Goal: Book appointment/travel/reservation

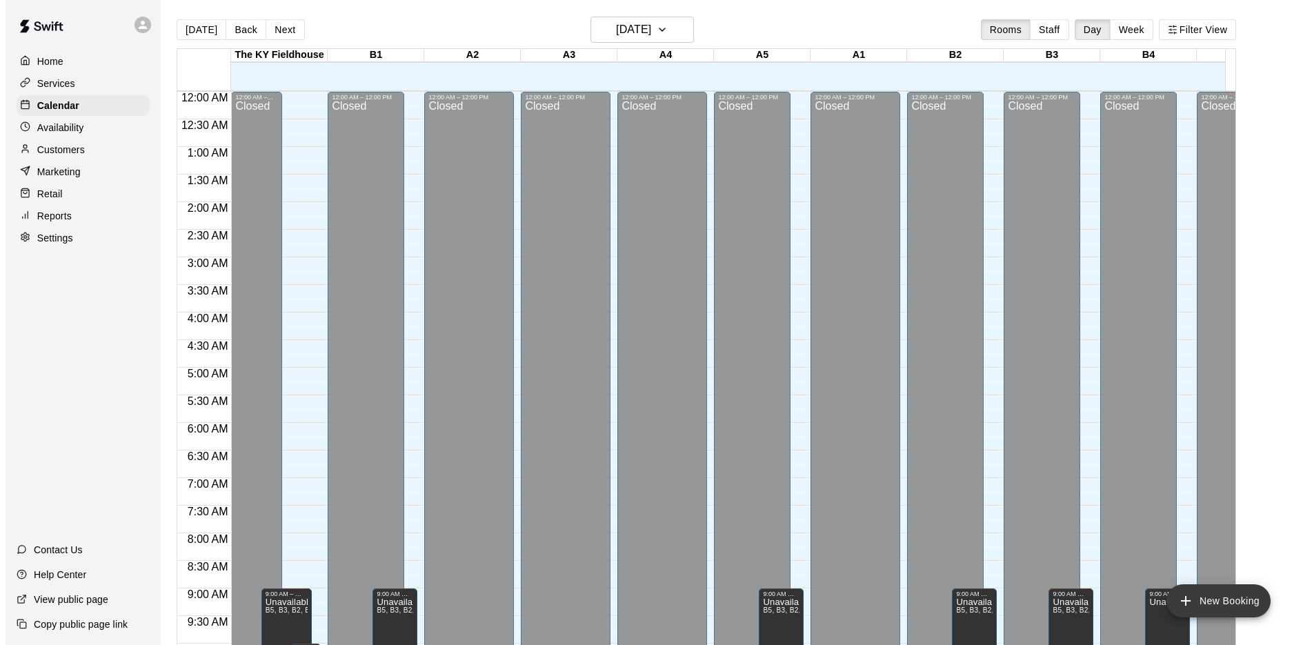
scroll to position [637, 0]
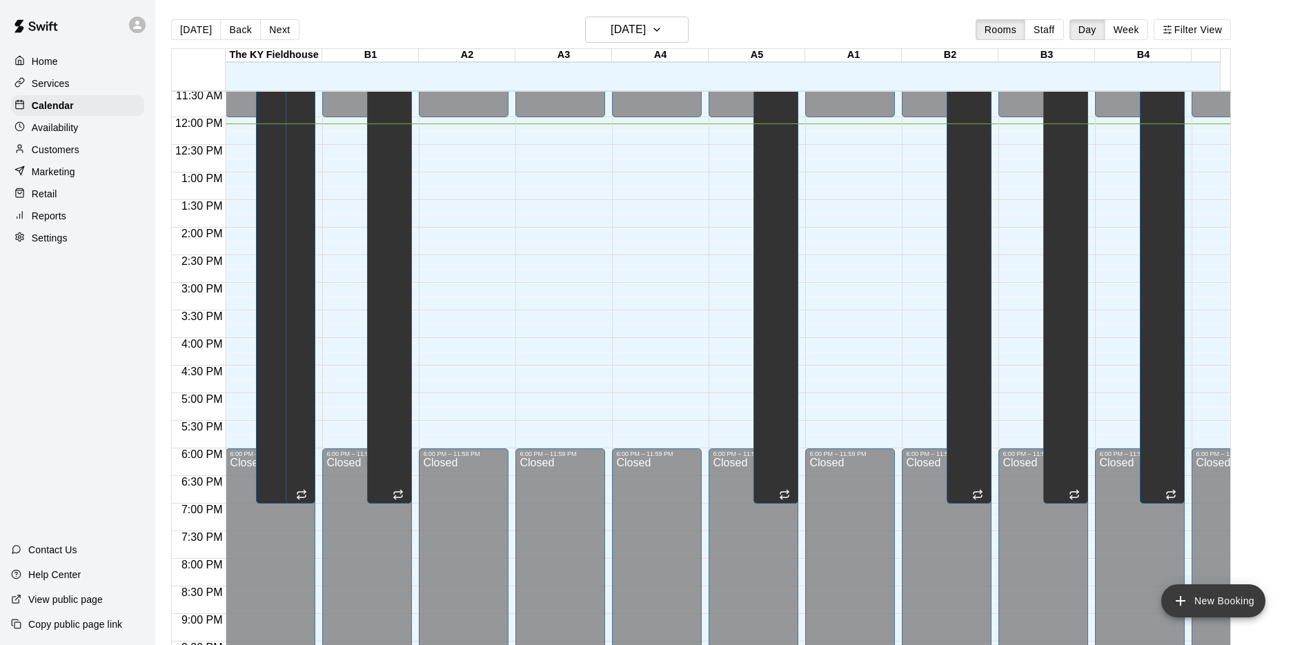
click at [1213, 602] on button "New Booking" at bounding box center [1213, 600] width 104 height 33
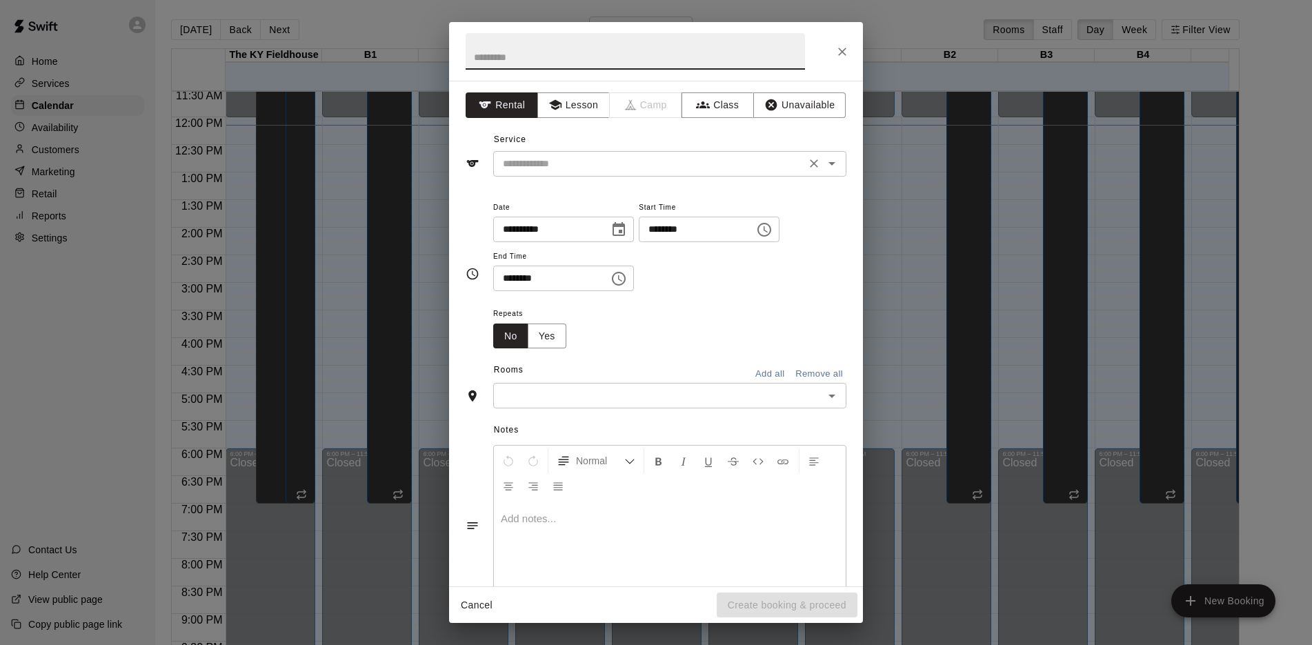
click at [824, 161] on icon "Open" at bounding box center [832, 163] width 17 height 17
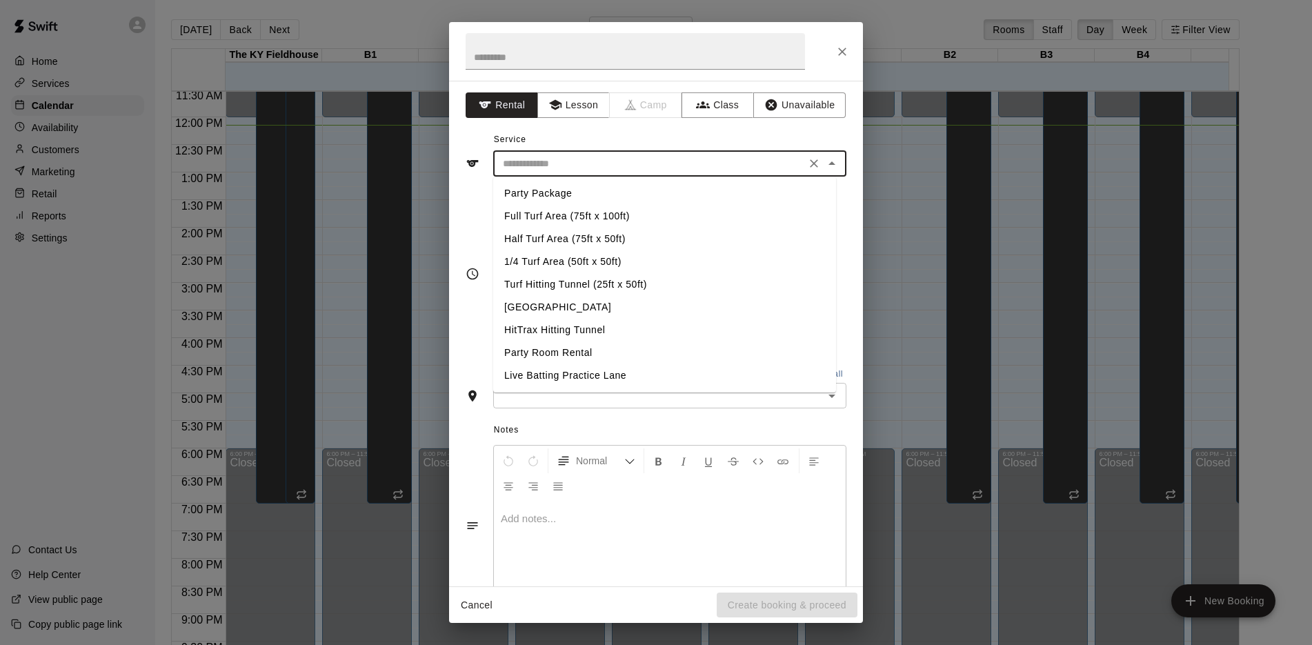
click at [561, 286] on li "Turf Hitting Tunnel (25ft x 50ft)" at bounding box center [664, 284] width 343 height 23
type input "**********"
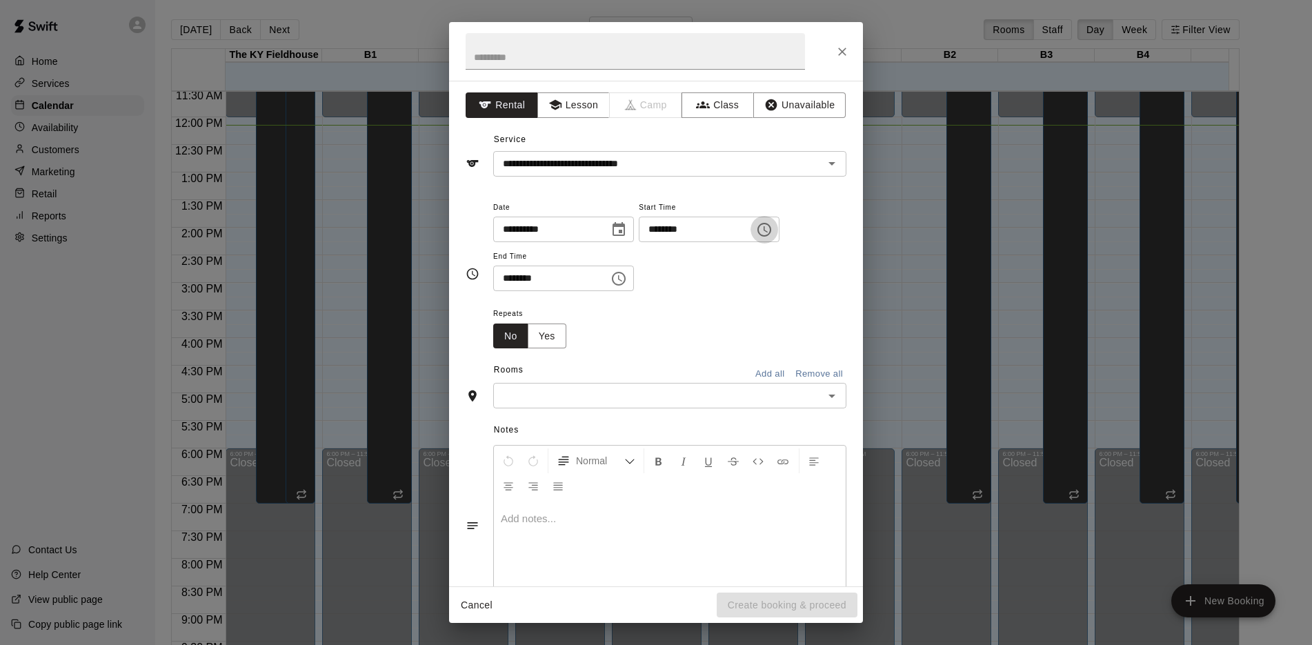
click at [772, 230] on icon "Choose time, selected time is 11:00 AM" at bounding box center [764, 229] width 17 height 17
click at [823, 185] on div "**********" at bounding box center [656, 334] width 414 height 506
click at [842, 54] on icon "Close" at bounding box center [842, 52] width 14 height 14
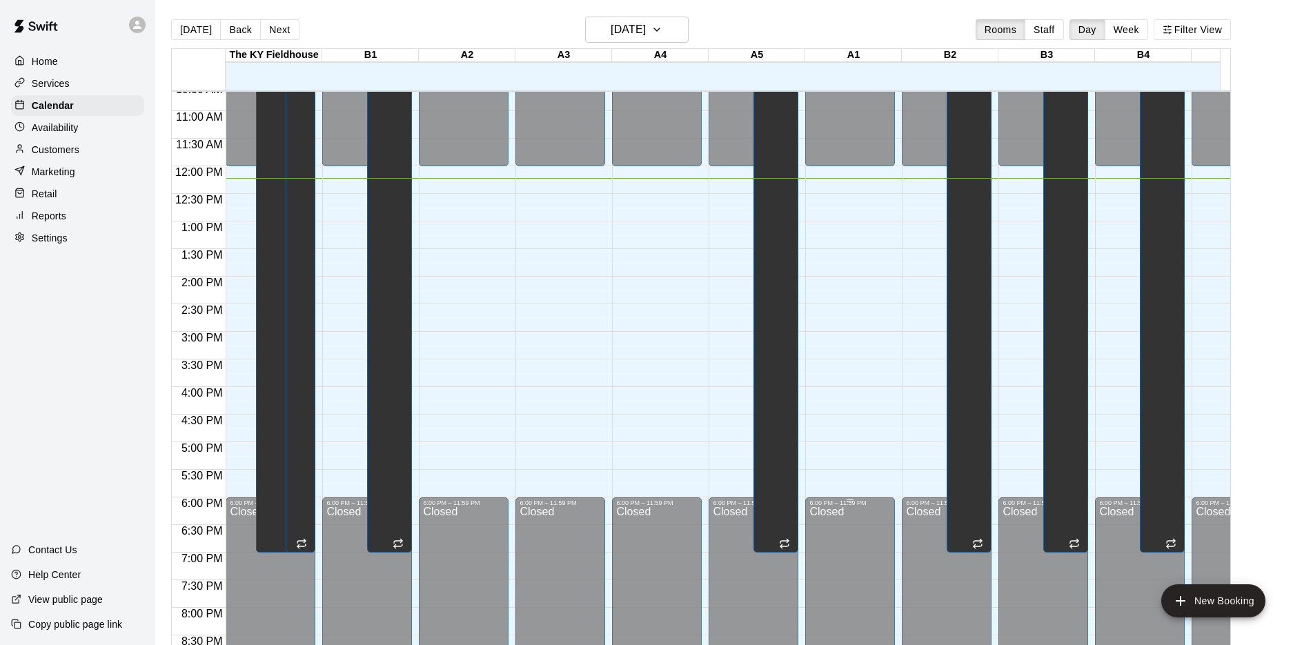
scroll to position [588, 0]
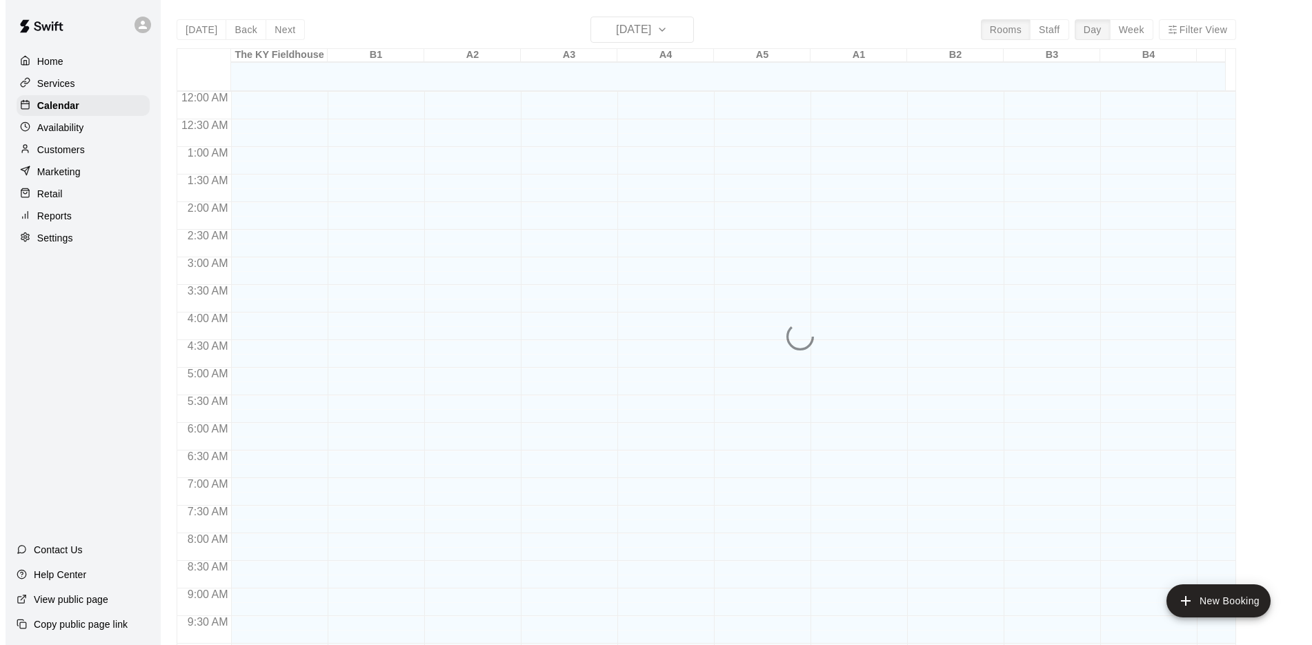
scroll to position [693, 0]
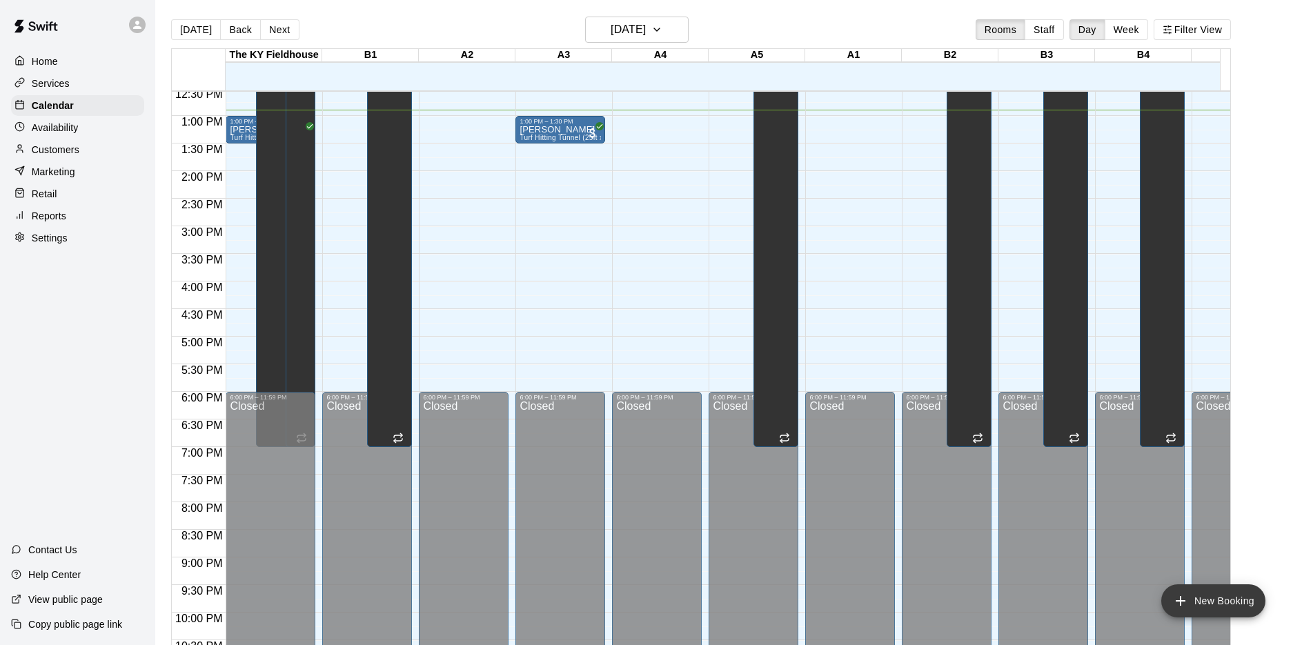
drag, startPoint x: 1185, startPoint y: 605, endPoint x: 1226, endPoint y: 612, distance: 41.3
click at [1226, 612] on button "New Booking" at bounding box center [1213, 600] width 104 height 33
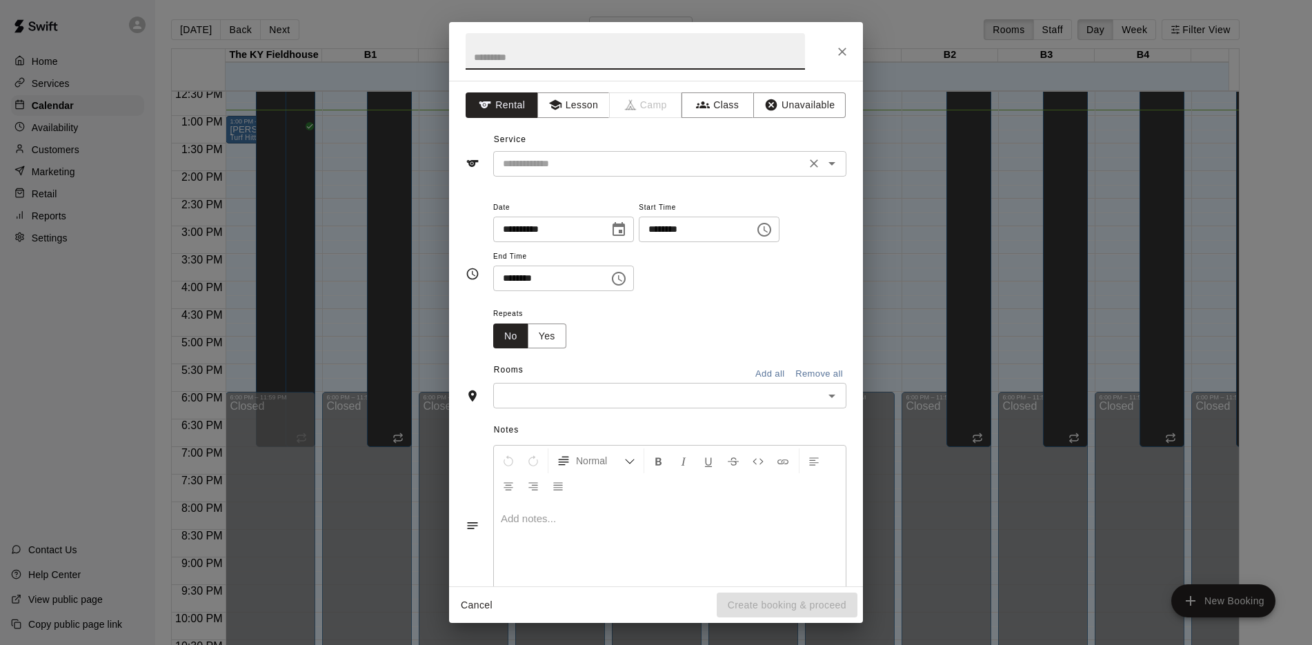
click at [828, 166] on icon "Open" at bounding box center [831, 163] width 7 height 3
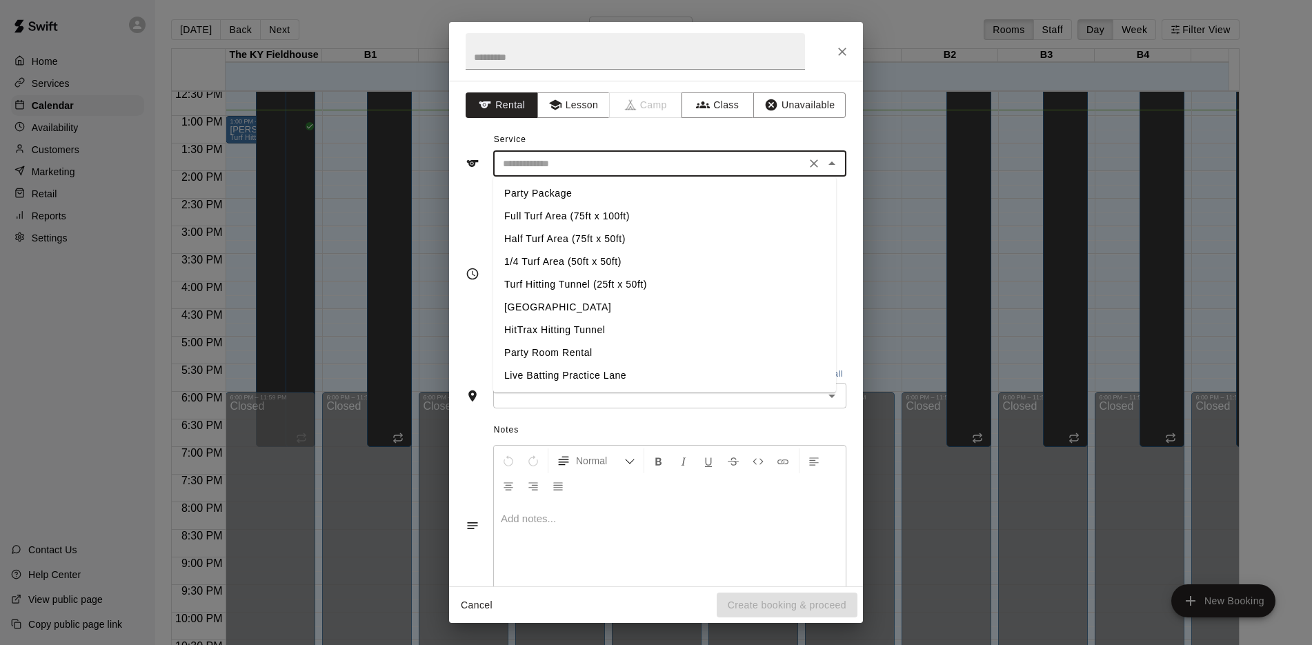
click at [572, 281] on li "Turf Hitting Tunnel (25ft x 50ft)" at bounding box center [664, 284] width 343 height 23
type input "**********"
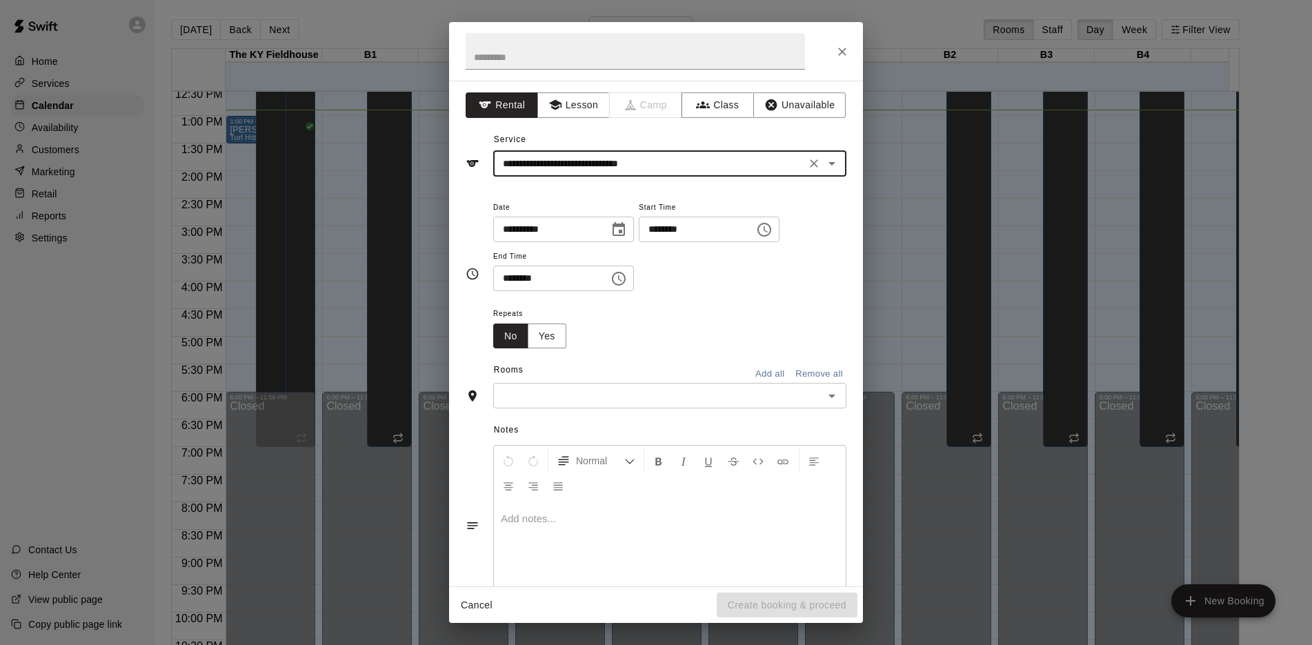
click at [772, 227] on icon "Choose time, selected time is 12:00 PM" at bounding box center [764, 229] width 17 height 17
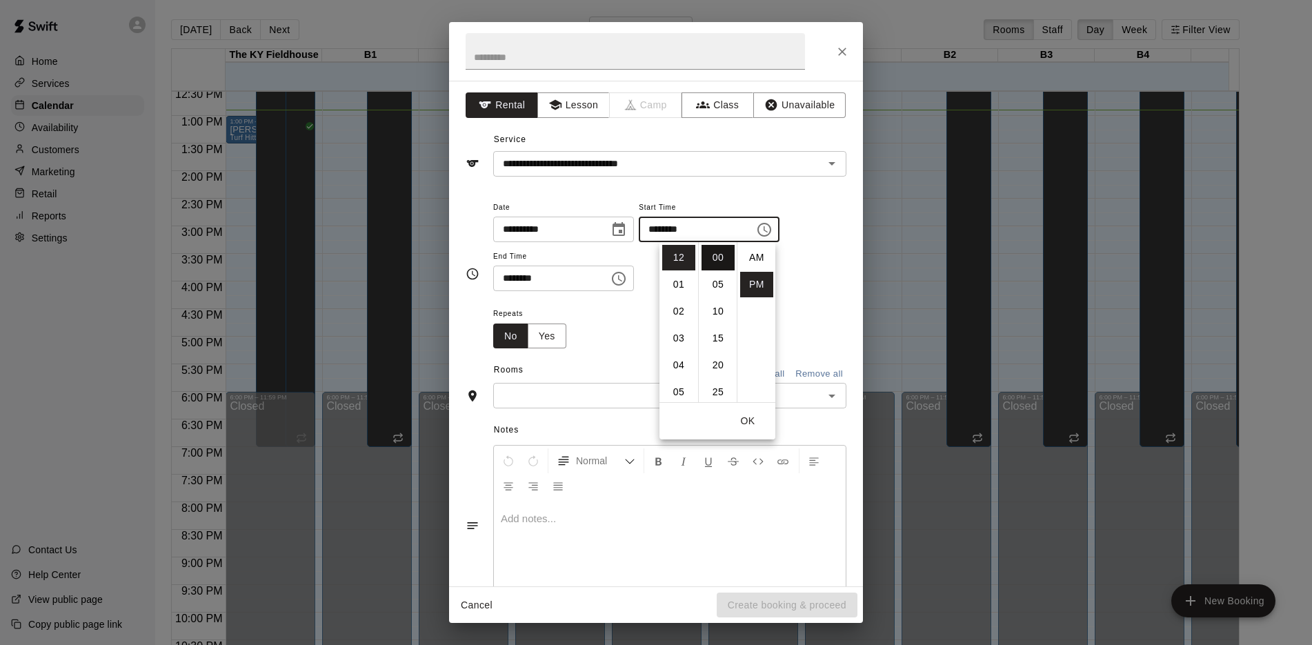
scroll to position [25, 0]
click at [675, 289] on li "01" at bounding box center [678, 285] width 33 height 26
click at [719, 283] on li "30" at bounding box center [717, 276] width 33 height 26
type input "********"
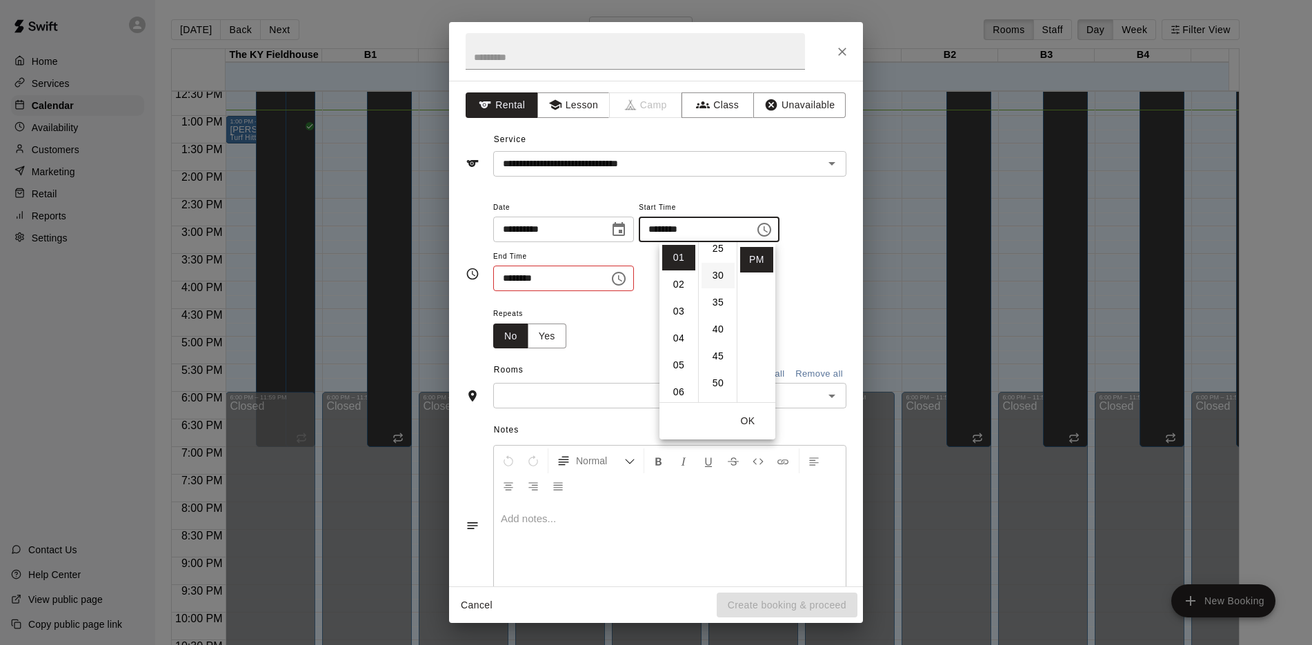
scroll to position [161, 0]
click at [750, 419] on button "OK" at bounding box center [748, 421] width 44 height 26
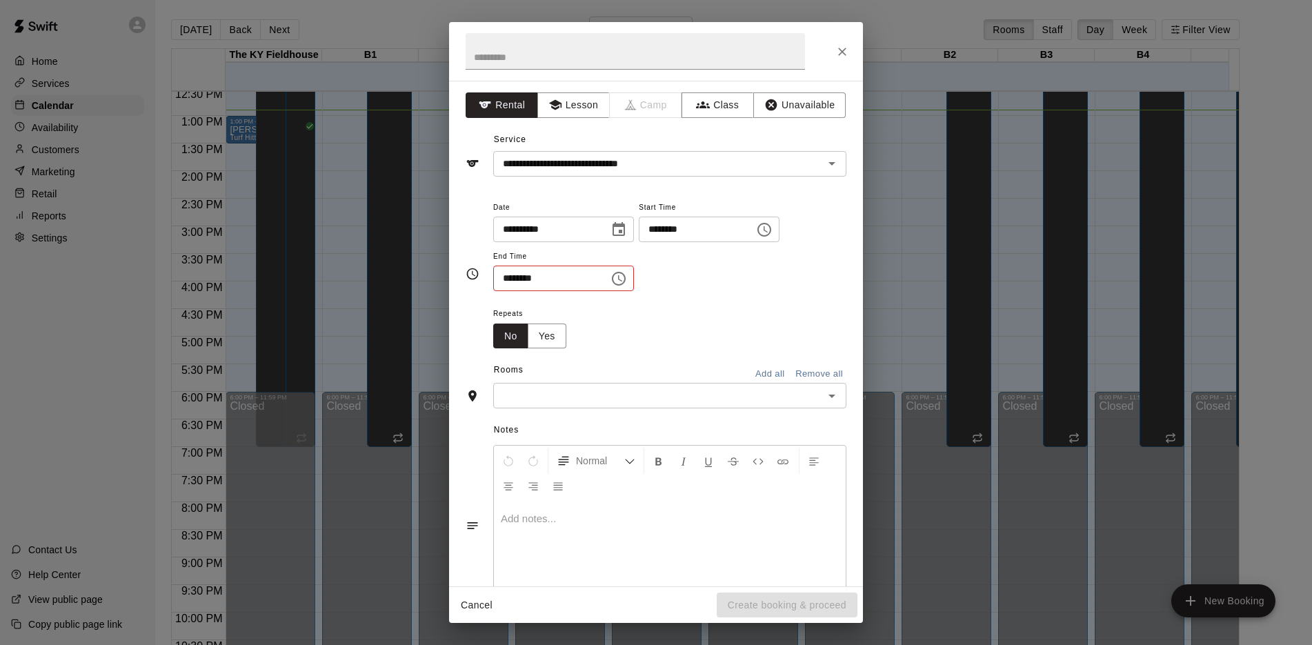
click at [622, 279] on icon "Choose time, selected time is 12:30 PM" at bounding box center [620, 278] width 4 height 6
click at [502, 361] on li "02" at bounding box center [512, 361] width 33 height 26
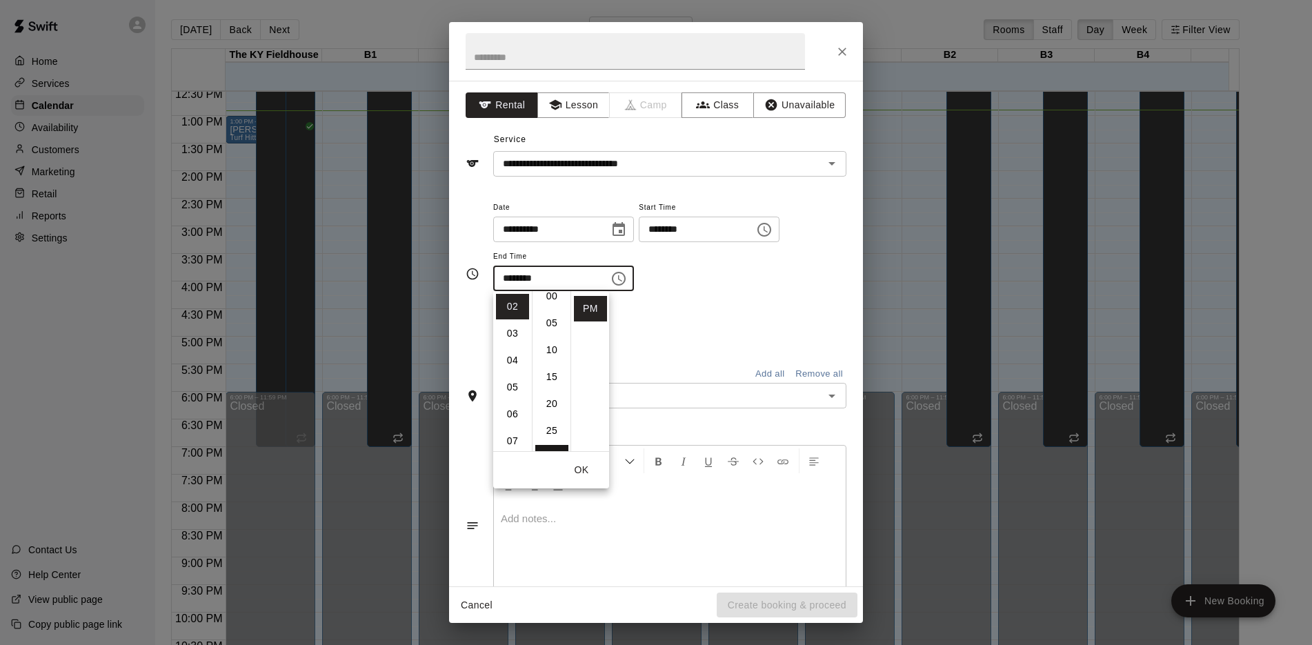
scroll to position [0, 0]
click at [548, 308] on li "00" at bounding box center [551, 307] width 33 height 26
type input "********"
click at [699, 372] on div "Rooms Add all Remove all" at bounding box center [656, 370] width 381 height 23
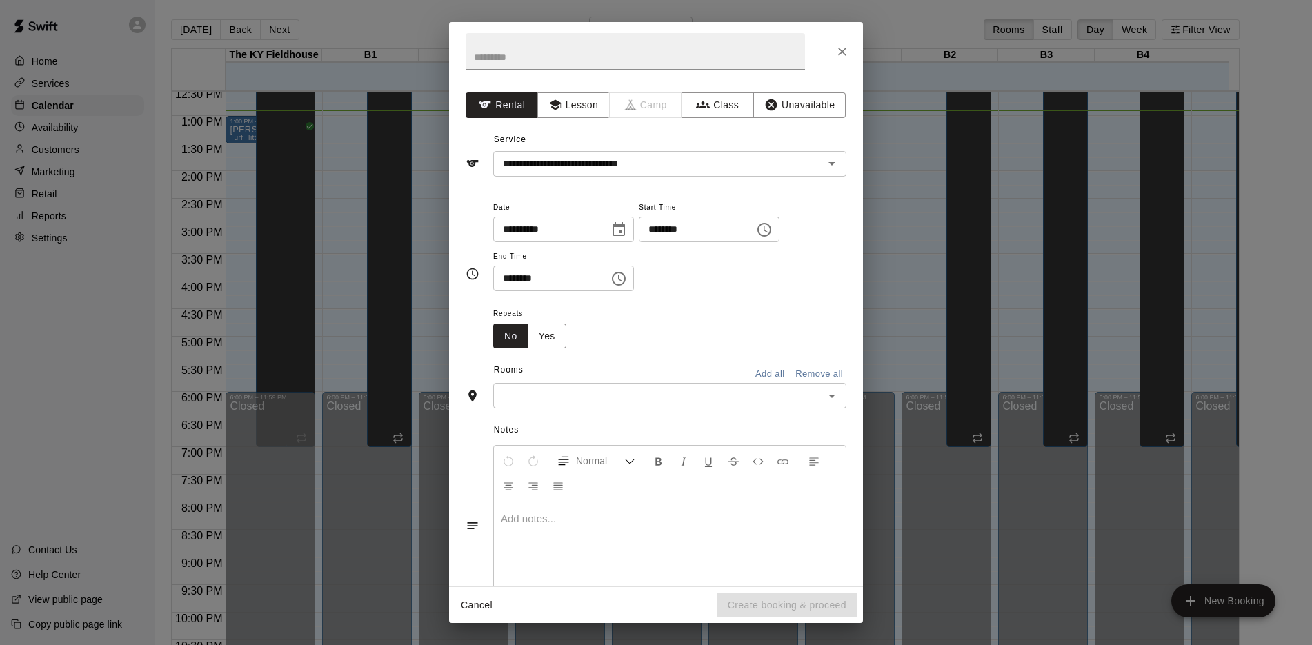
click at [824, 399] on icon "Open" at bounding box center [832, 396] width 17 height 17
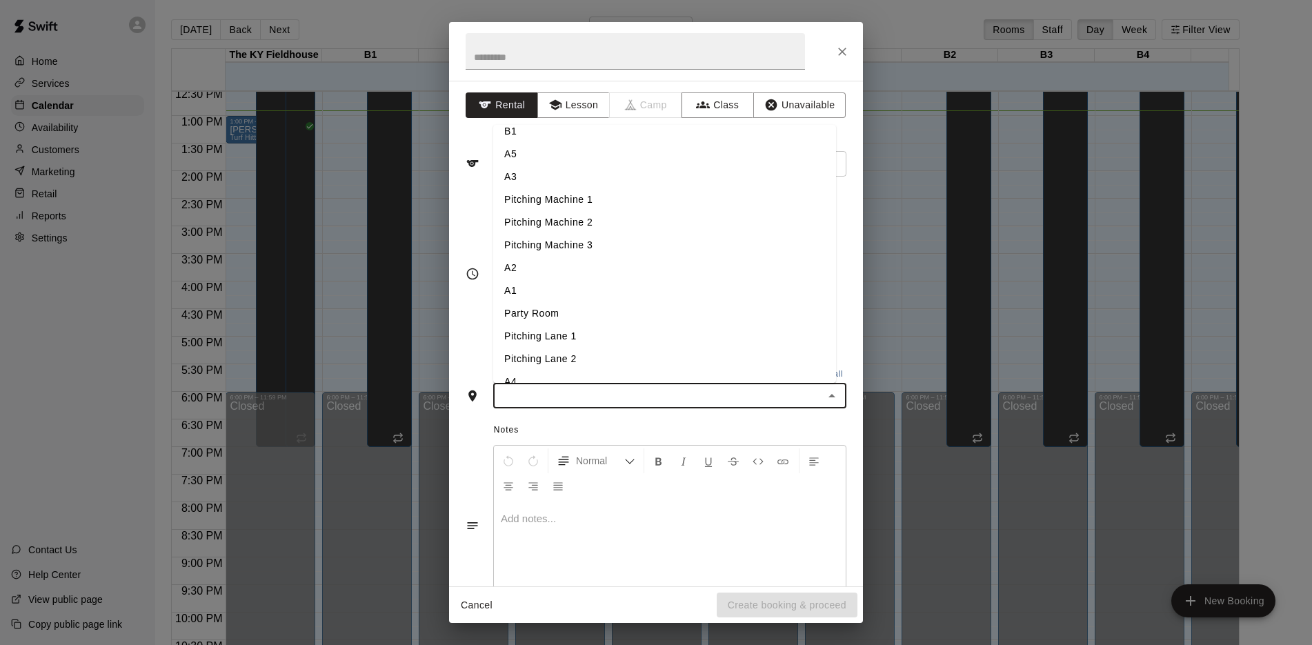
scroll to position [80, 0]
click at [595, 175] on li "A3" at bounding box center [664, 175] width 343 height 23
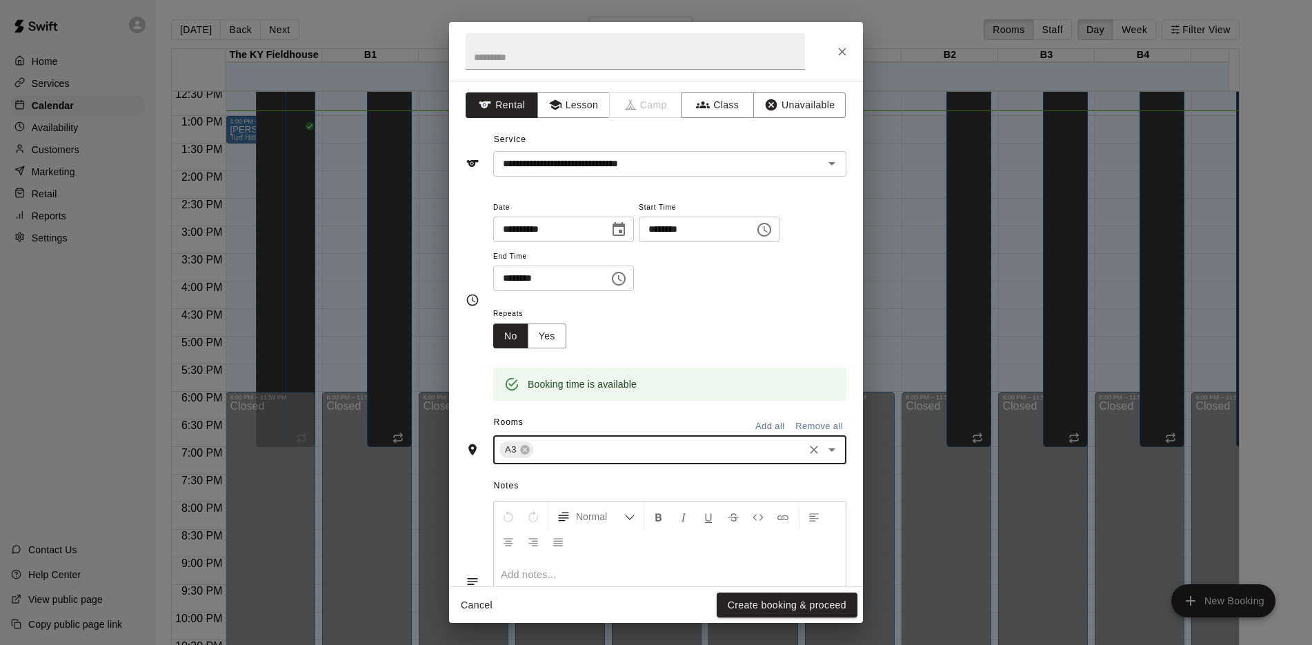
scroll to position [101, 0]
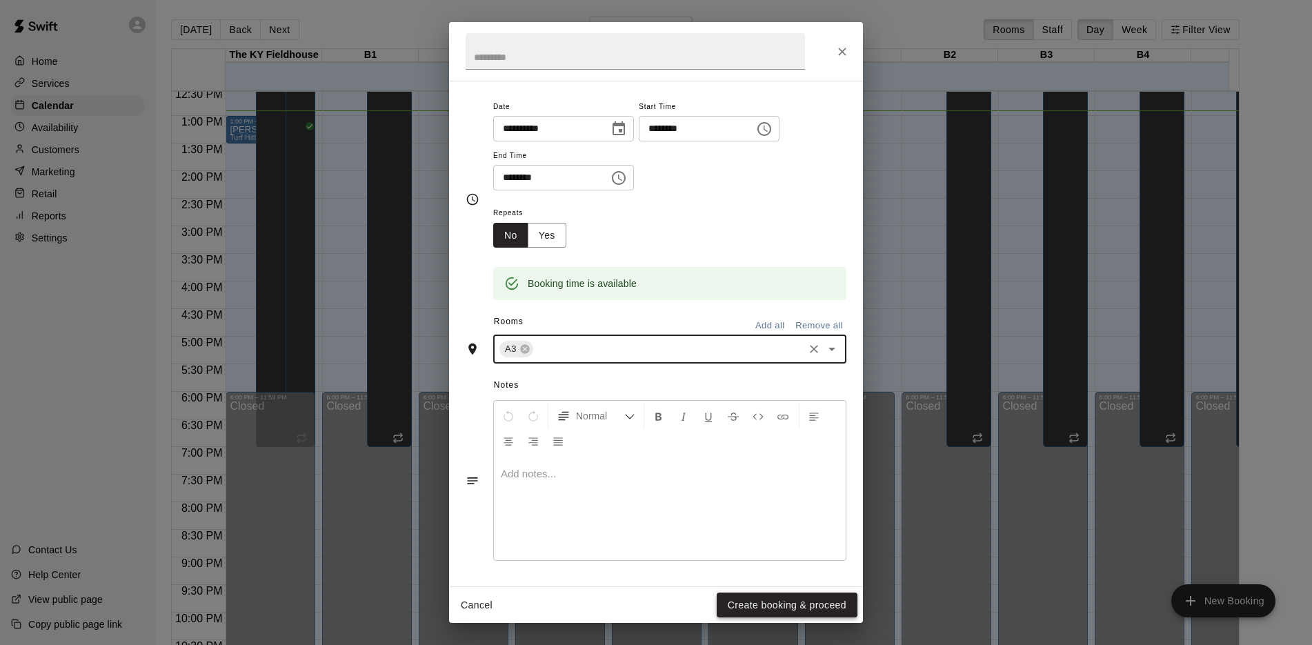
click at [779, 601] on button "Create booking & proceed" at bounding box center [787, 605] width 141 height 26
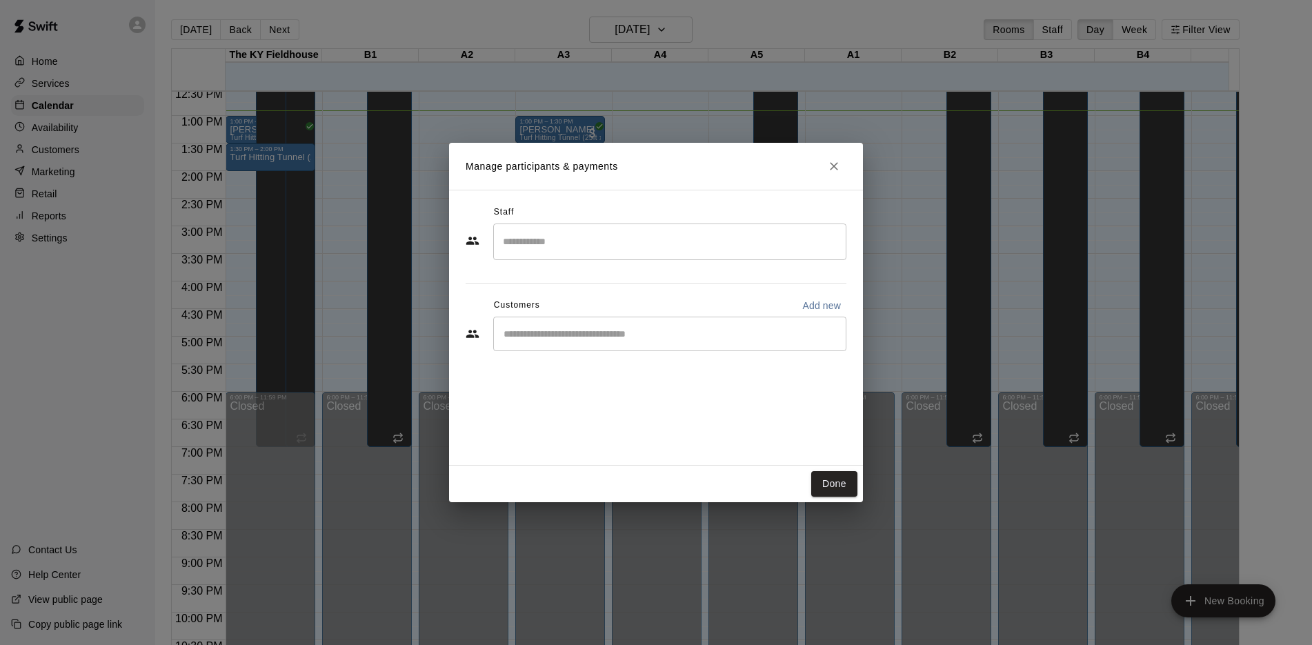
click at [648, 339] on input "Start typing to search customers..." at bounding box center [669, 334] width 341 height 14
type input "****"
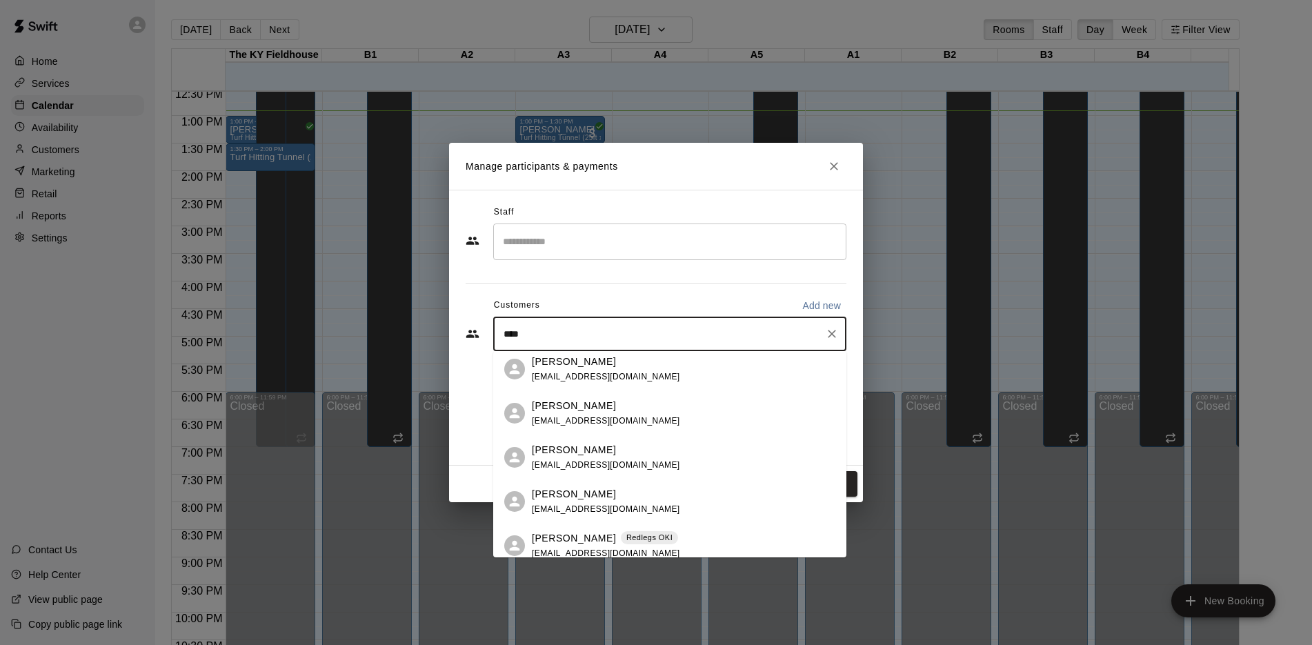
scroll to position [1427, 0]
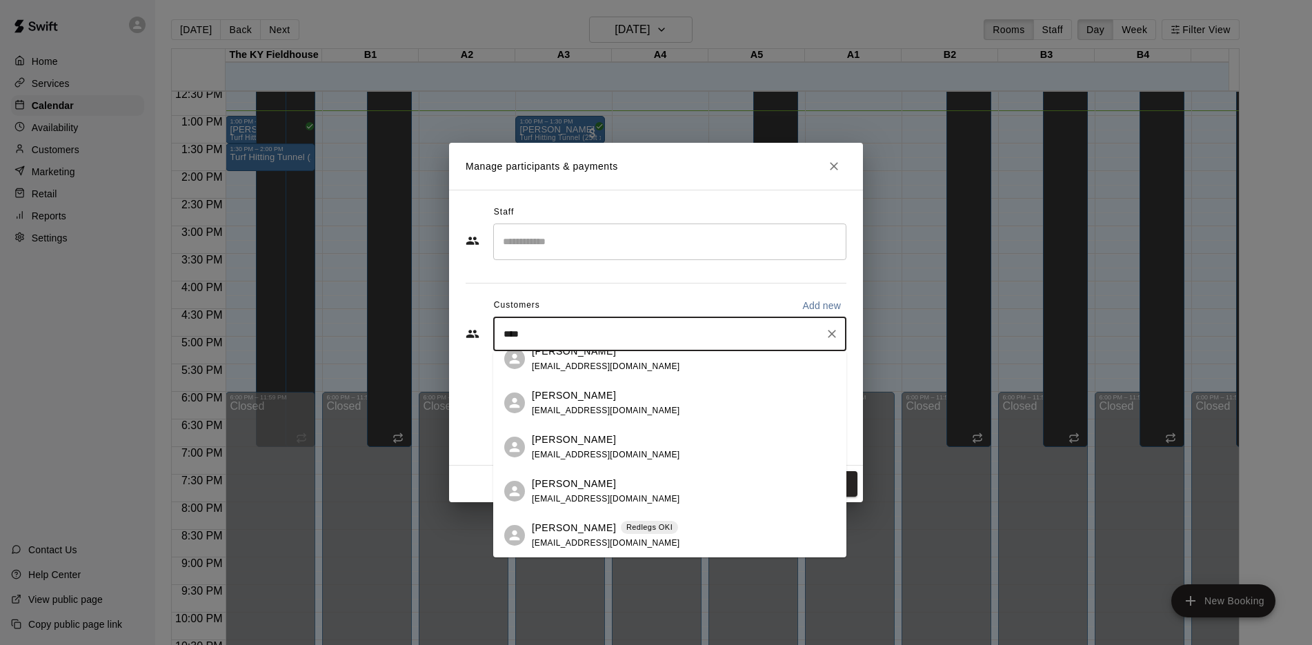
click at [592, 524] on p "[PERSON_NAME]" at bounding box center [574, 528] width 84 height 14
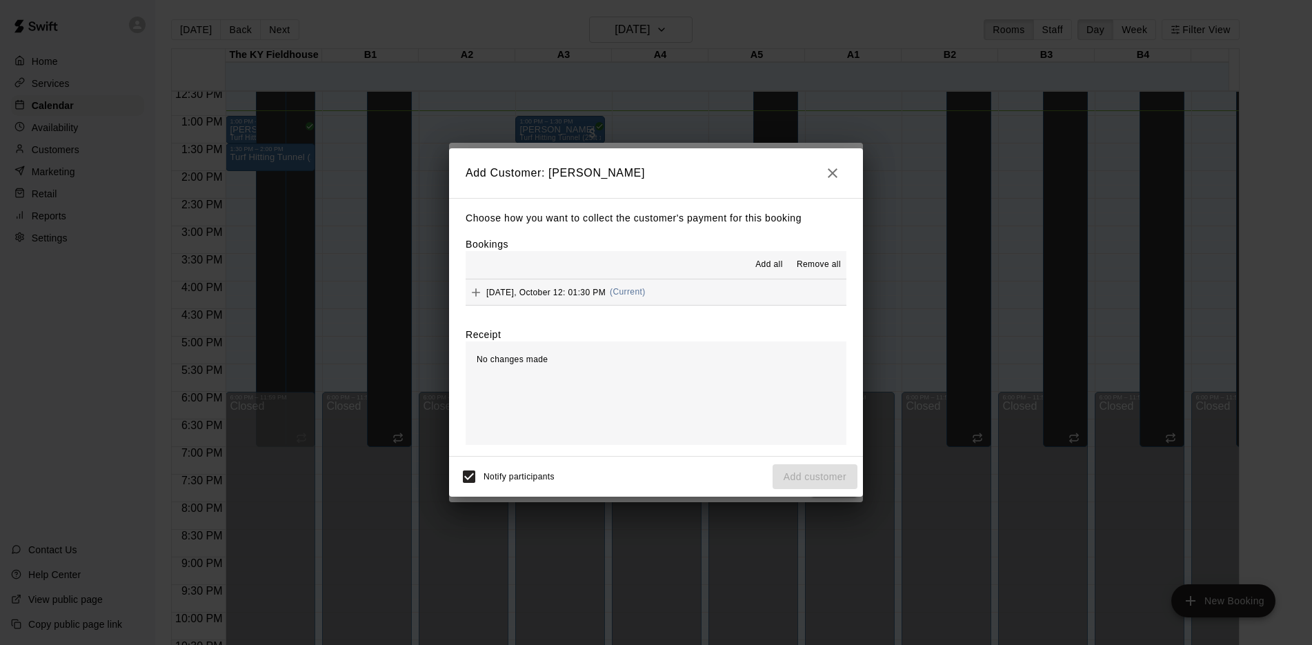
click at [744, 293] on button "[DATE], October 12: 01:30 PM (Current)" at bounding box center [656, 292] width 381 height 26
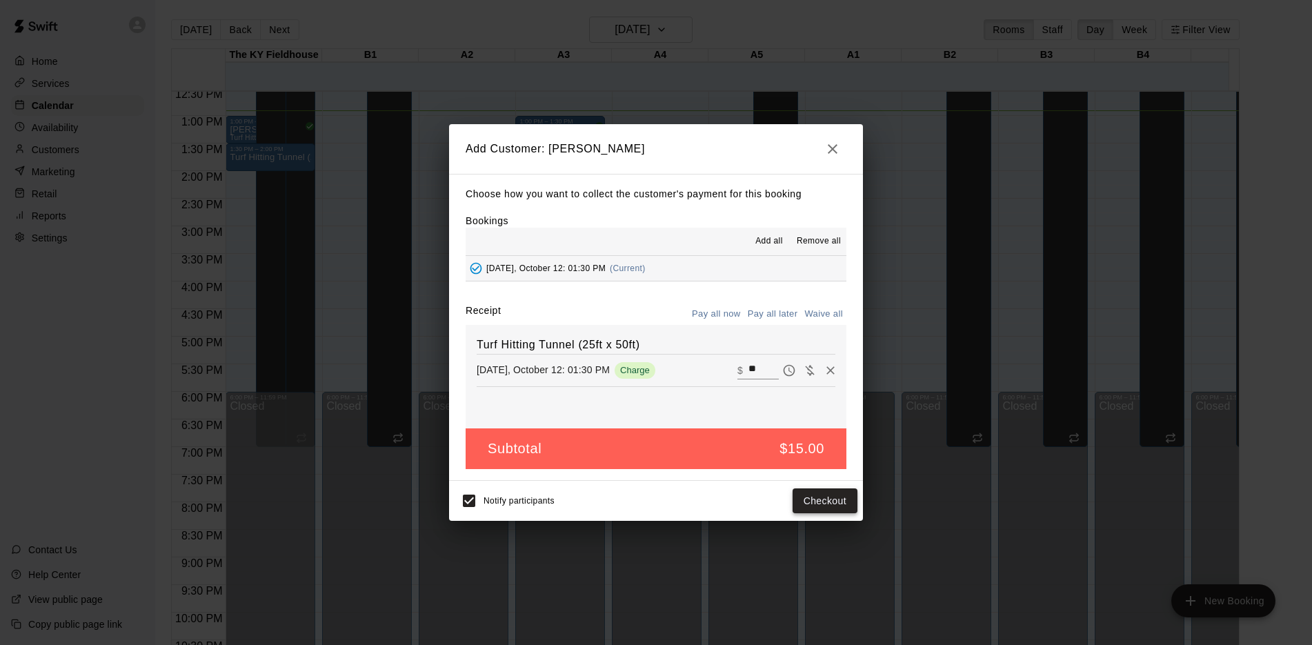
click at [831, 498] on button "Checkout" at bounding box center [824, 501] width 65 height 26
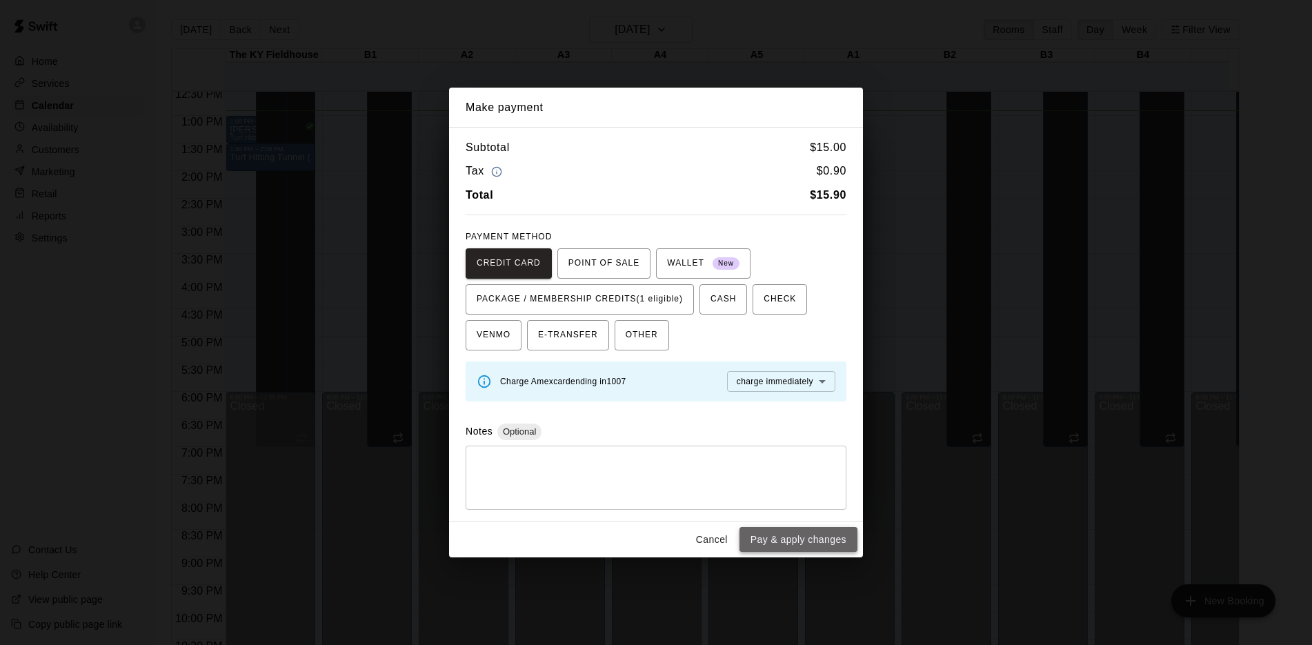
click at [832, 535] on button "Pay & apply changes" at bounding box center [798, 540] width 118 height 26
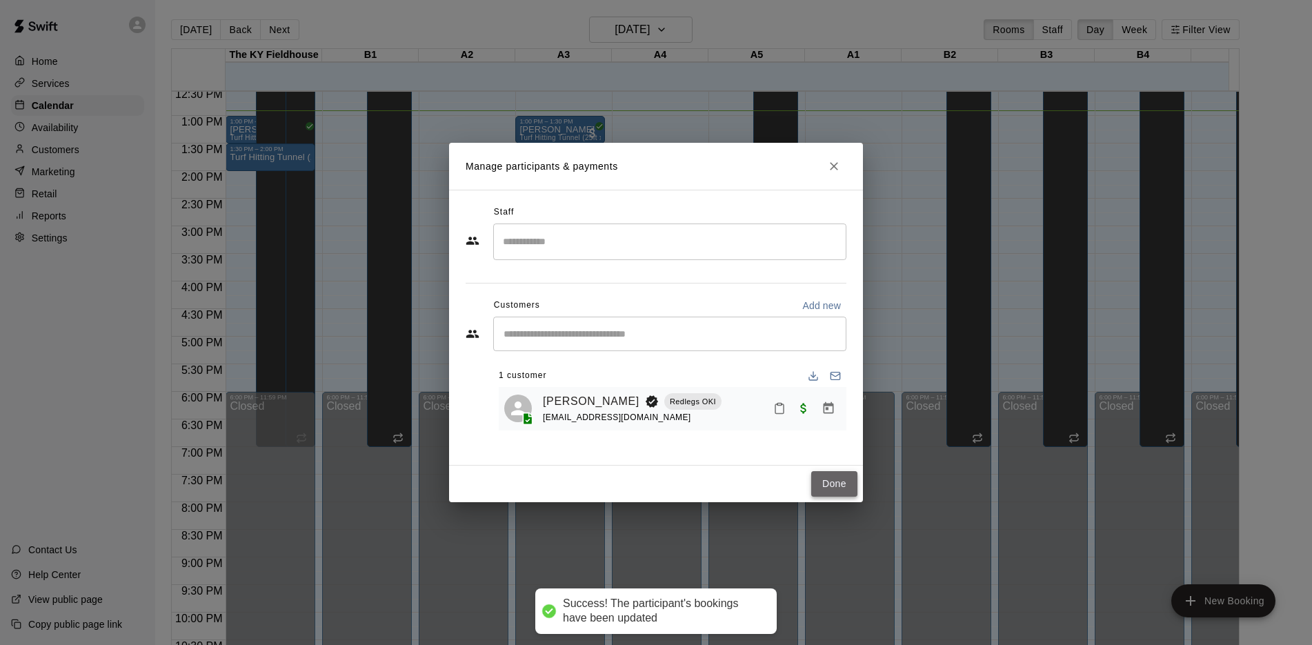
click at [834, 488] on button "Done" at bounding box center [834, 484] width 46 height 26
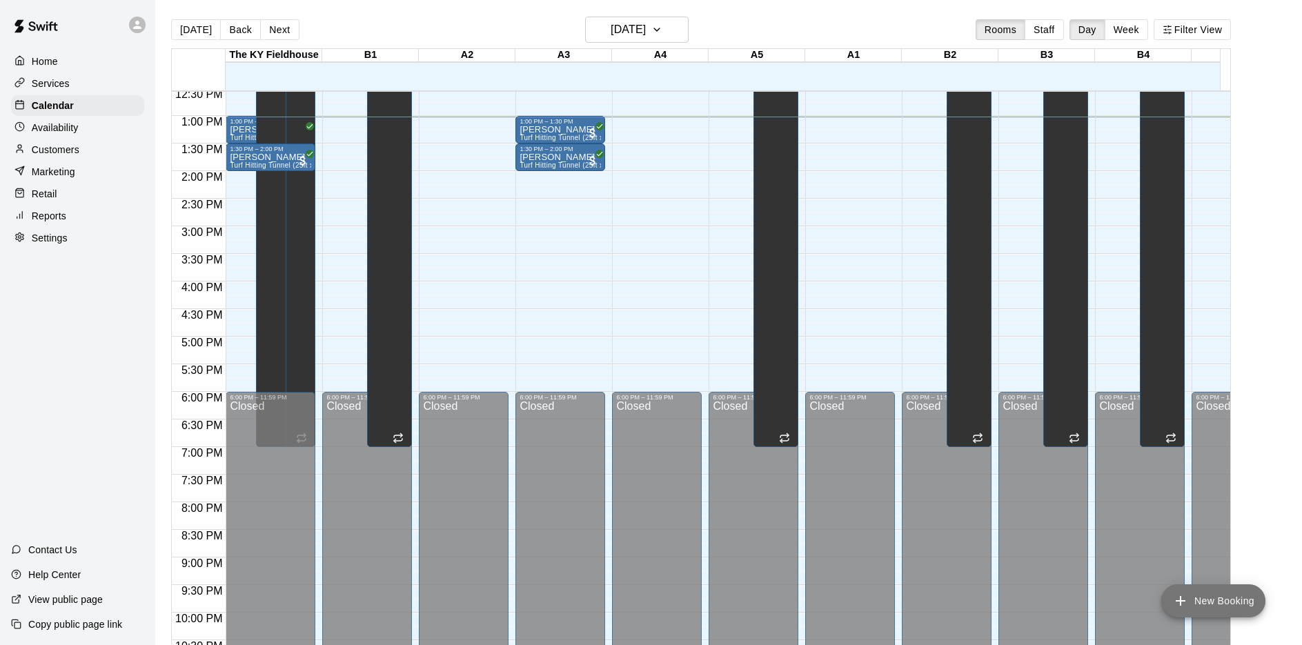
click at [1213, 594] on button "New Booking" at bounding box center [1213, 600] width 104 height 33
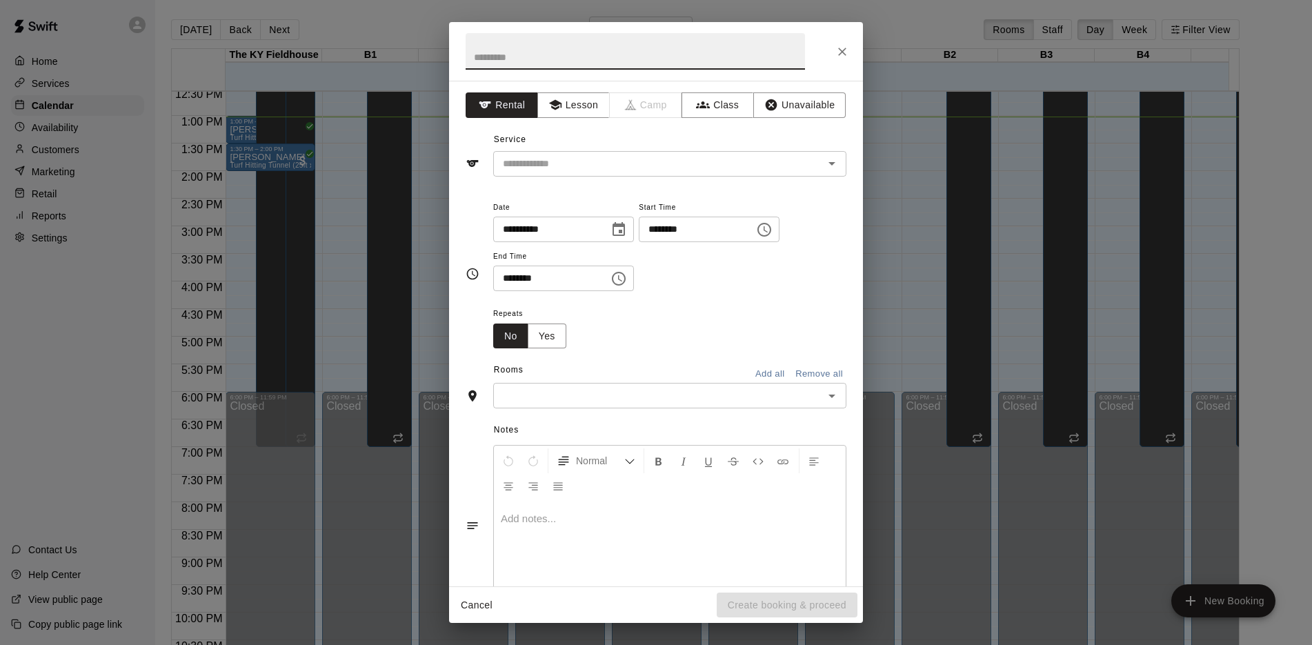
click at [772, 227] on icon "Choose time, selected time is 12:00 PM" at bounding box center [764, 229] width 17 height 17
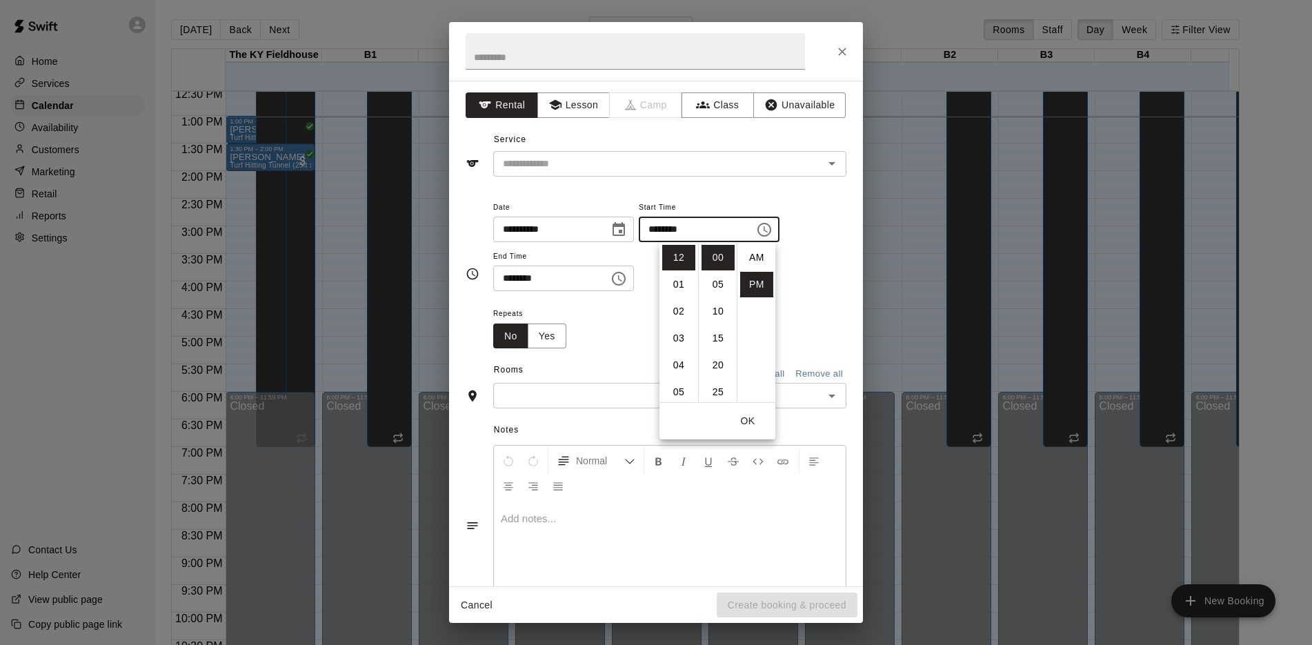
scroll to position [25, 0]
click at [672, 285] on li "01" at bounding box center [678, 285] width 33 height 26
type input "********"
click at [615, 335] on div "Repeats No Yes" at bounding box center [669, 326] width 353 height 43
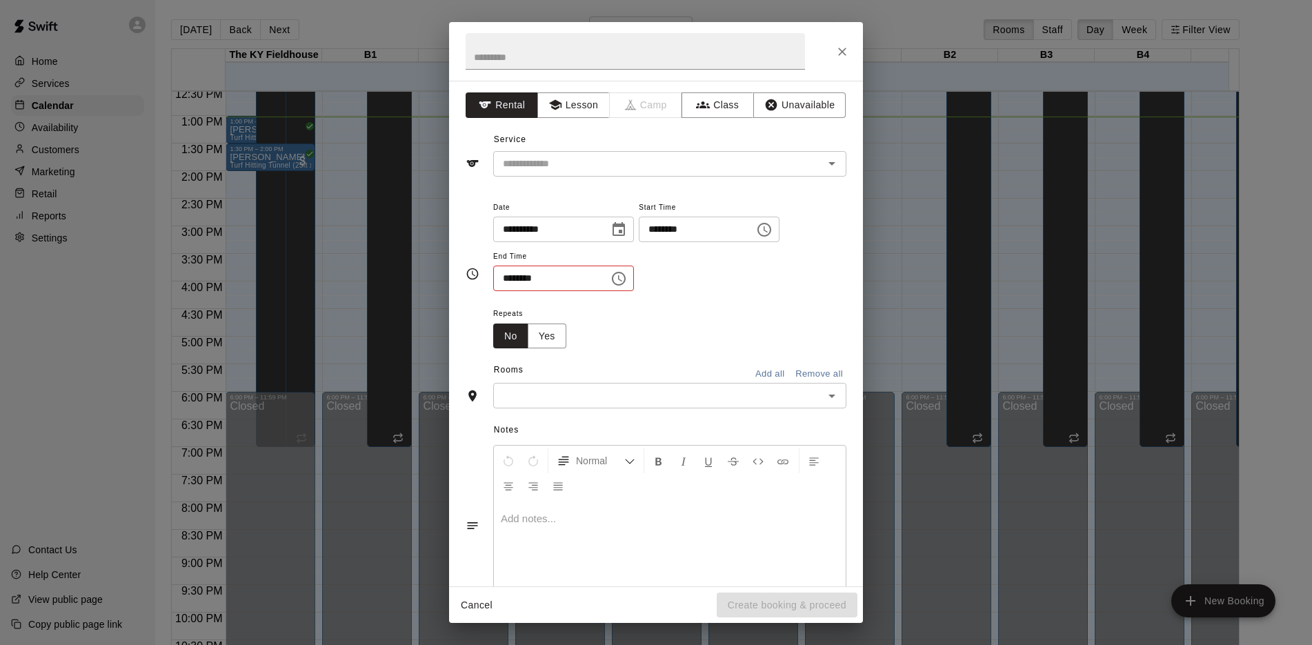
click at [627, 274] on icon "Choose time, selected time is 12:30 PM" at bounding box center [618, 278] width 17 height 17
click at [508, 361] on li "02" at bounding box center [512, 361] width 33 height 26
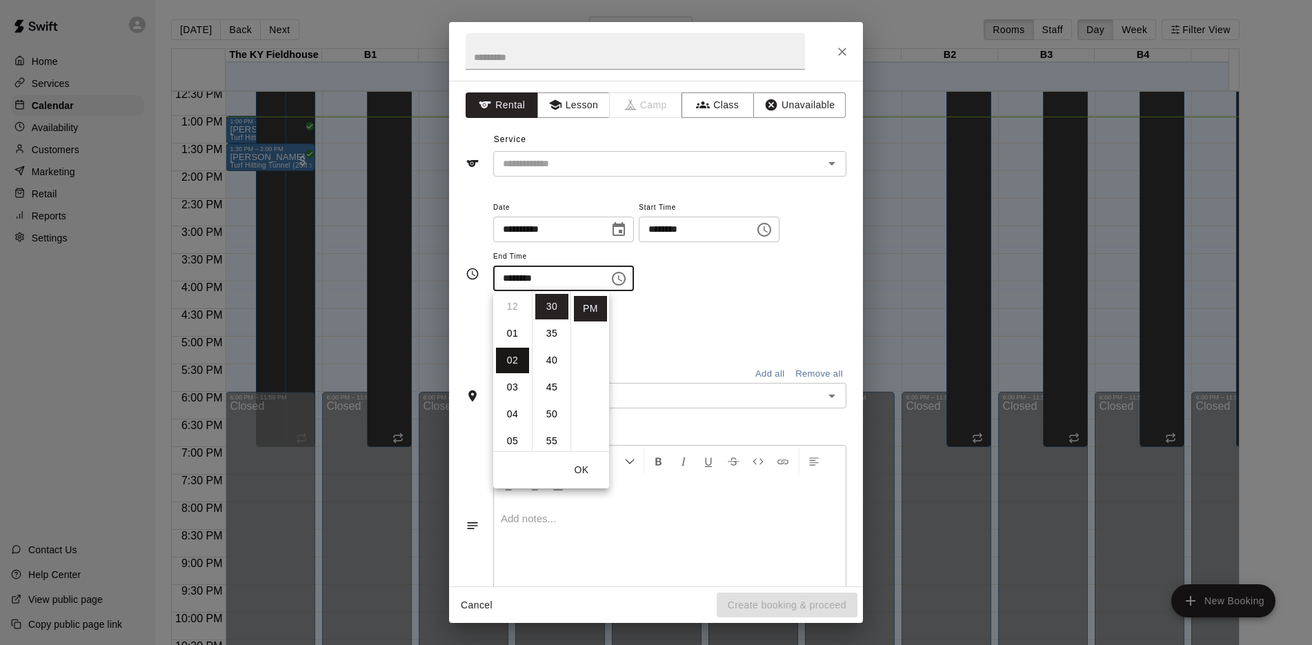
type input "********"
click at [704, 330] on div "Repeats No Yes" at bounding box center [669, 326] width 353 height 43
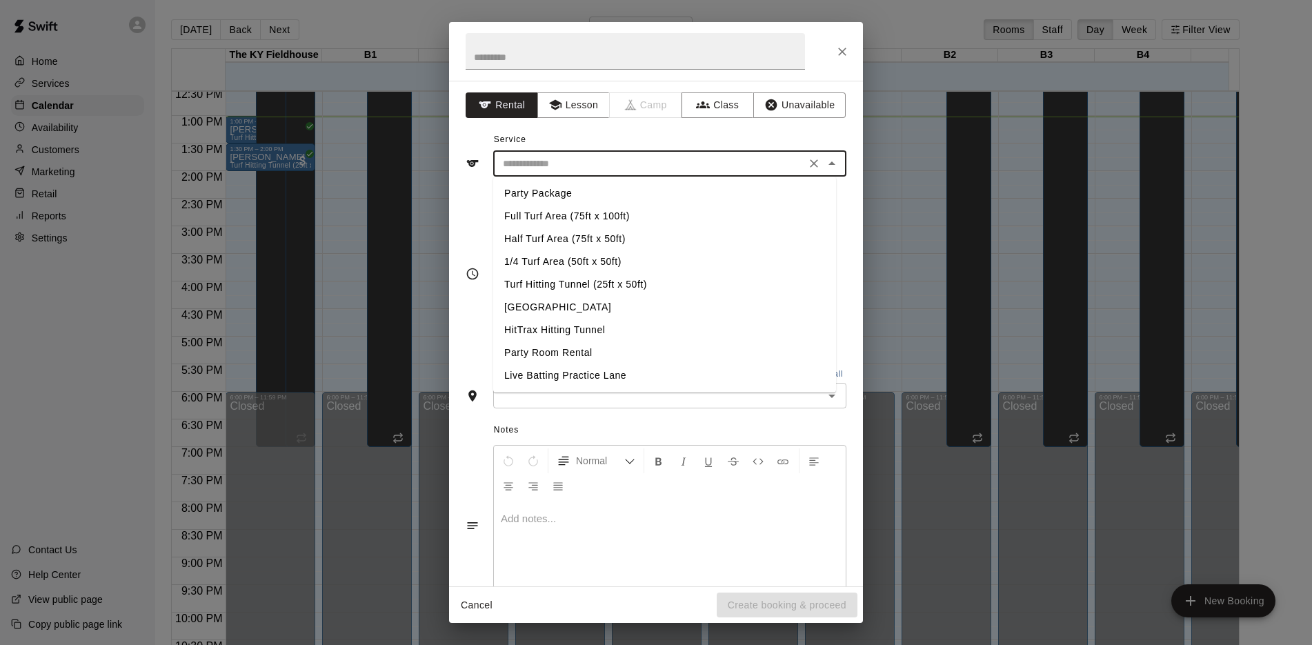
click at [722, 159] on input "text" at bounding box center [649, 163] width 304 height 17
click at [554, 280] on li "Turf Hitting Tunnel (25ft x 50ft)" at bounding box center [664, 284] width 343 height 23
type input "**********"
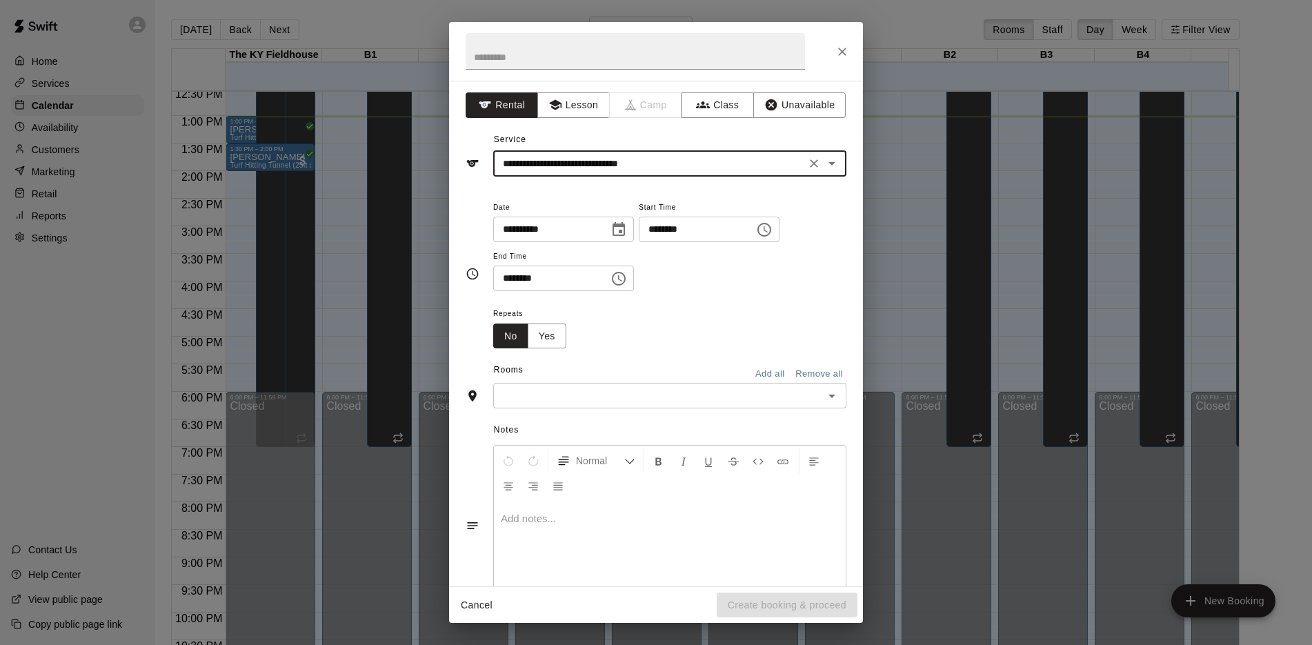
click at [629, 385] on div "​" at bounding box center [669, 396] width 353 height 26
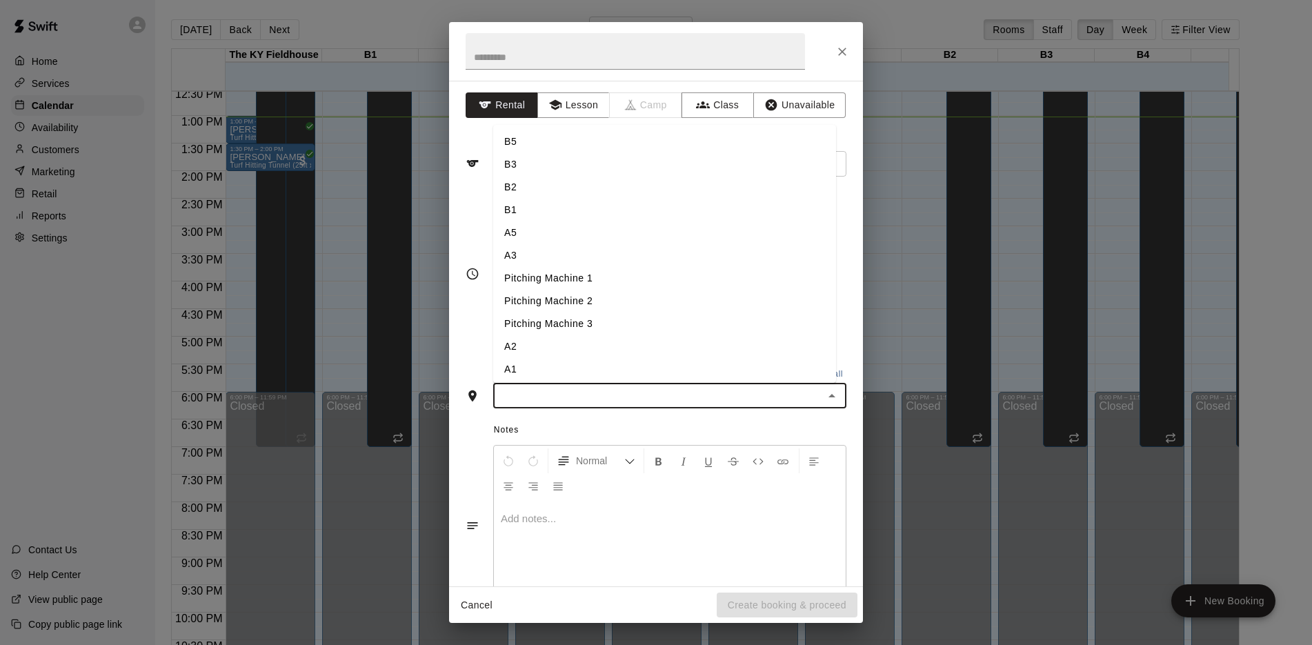
click at [572, 363] on li "A1" at bounding box center [664, 369] width 343 height 23
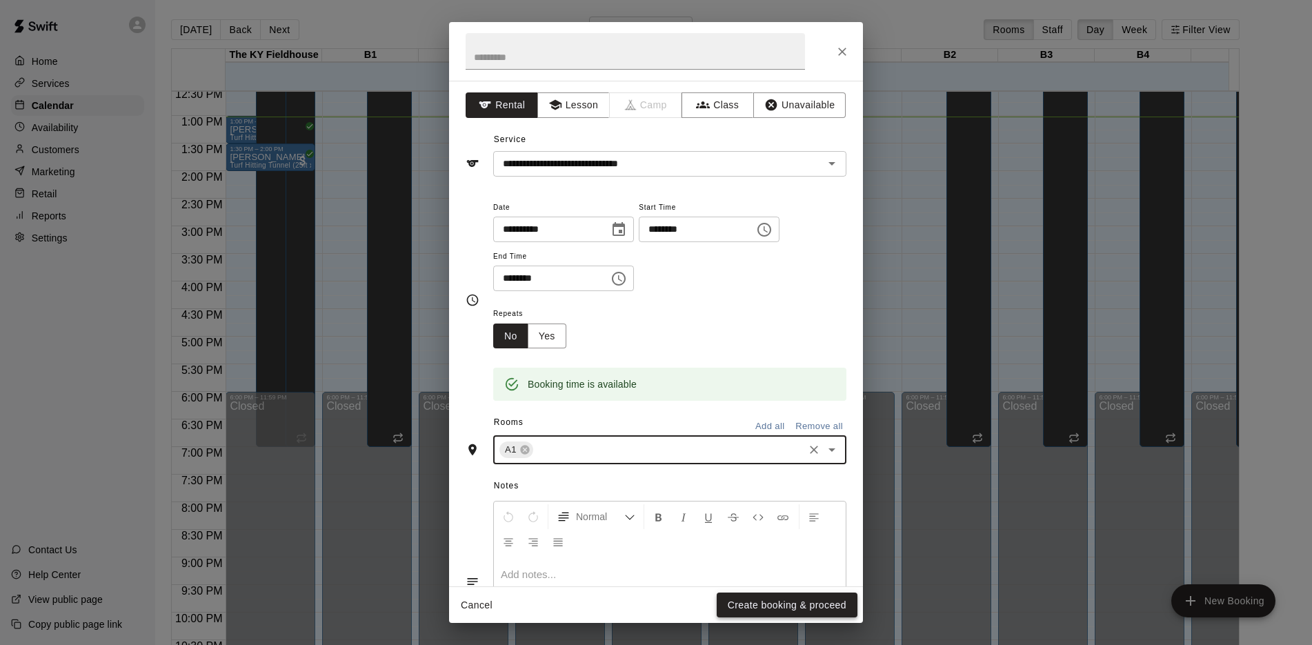
click at [819, 604] on button "Create booking & proceed" at bounding box center [787, 605] width 141 height 26
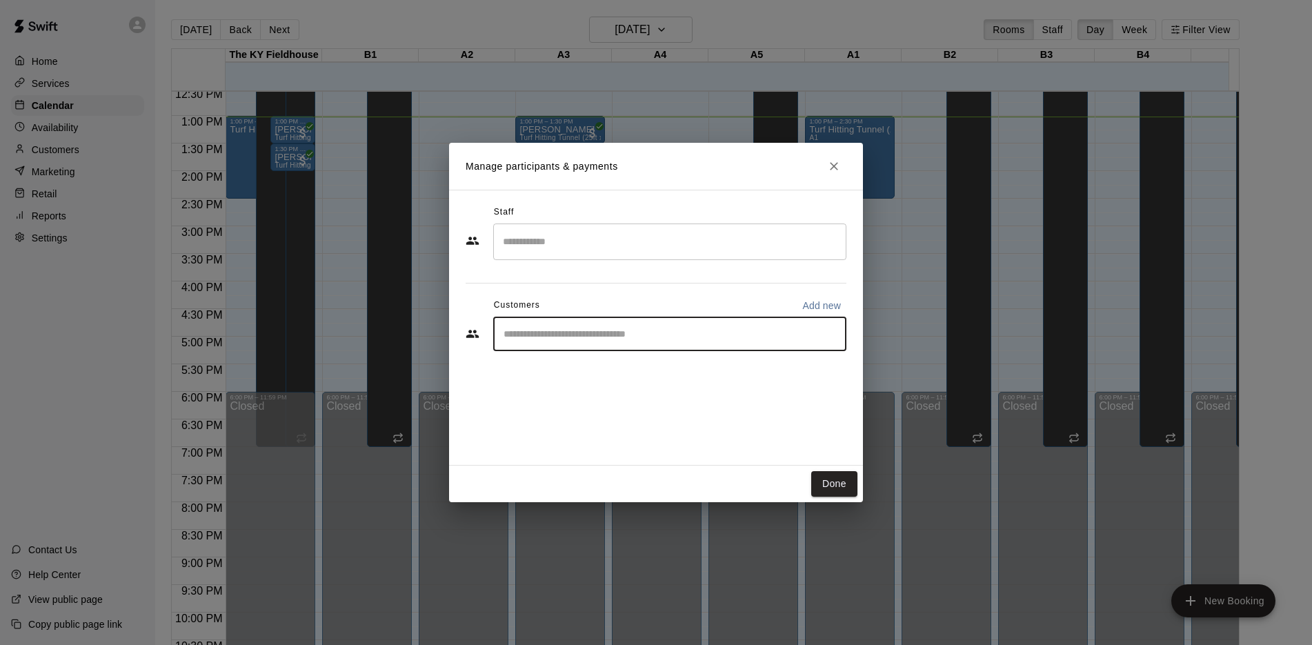
click at [611, 334] on input "Start typing to search customers..." at bounding box center [669, 334] width 341 height 14
type input "****"
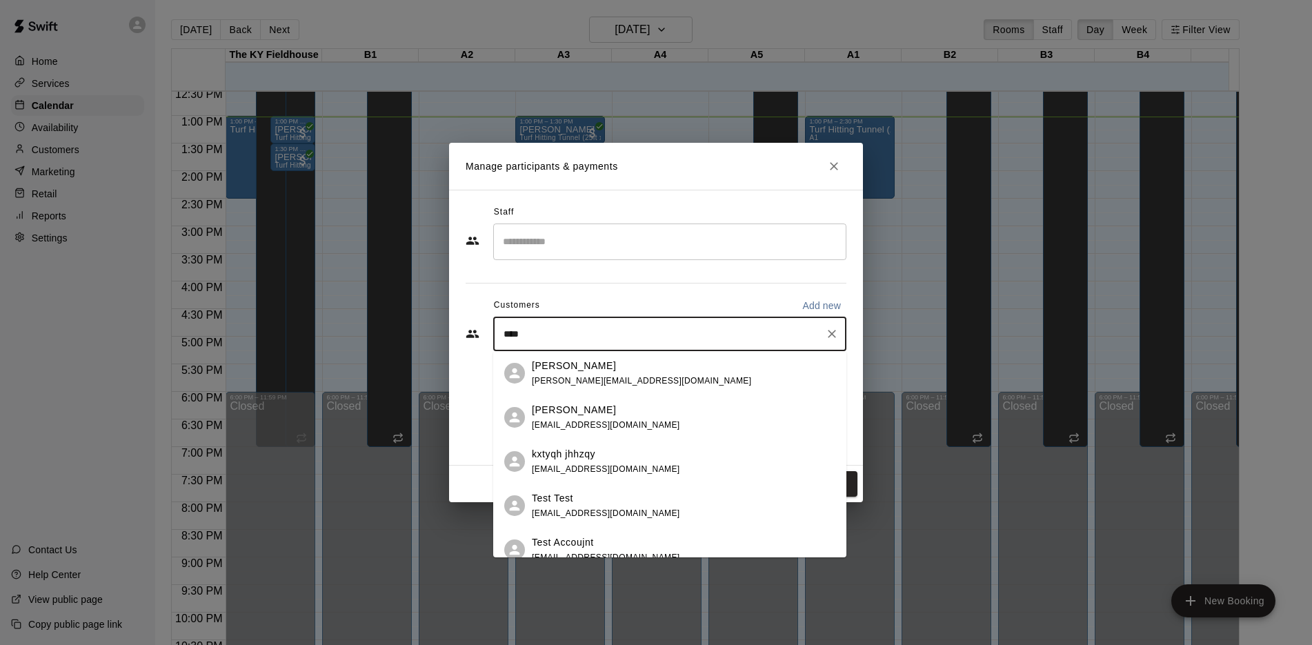
click at [660, 495] on div "Test Test [EMAIL_ADDRESS][DOMAIN_NAME]" at bounding box center [683, 506] width 303 height 30
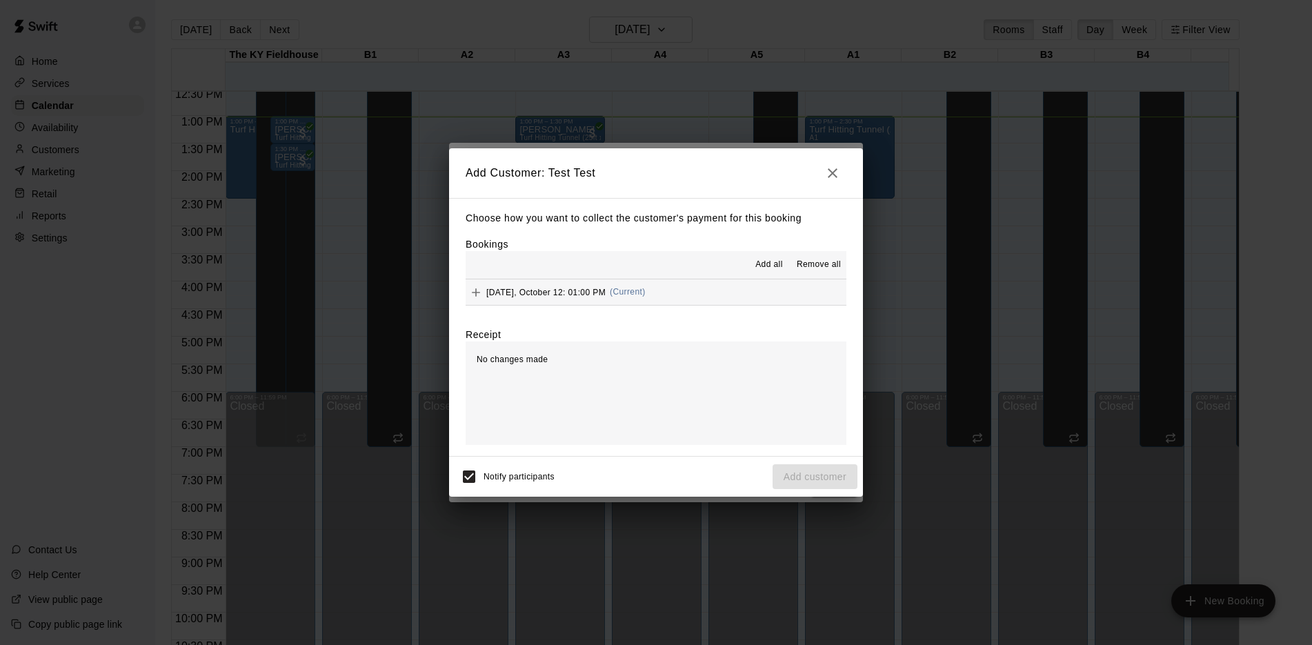
click at [697, 292] on button "[DATE], October 12: 01:00 PM (Current)" at bounding box center [656, 292] width 381 height 26
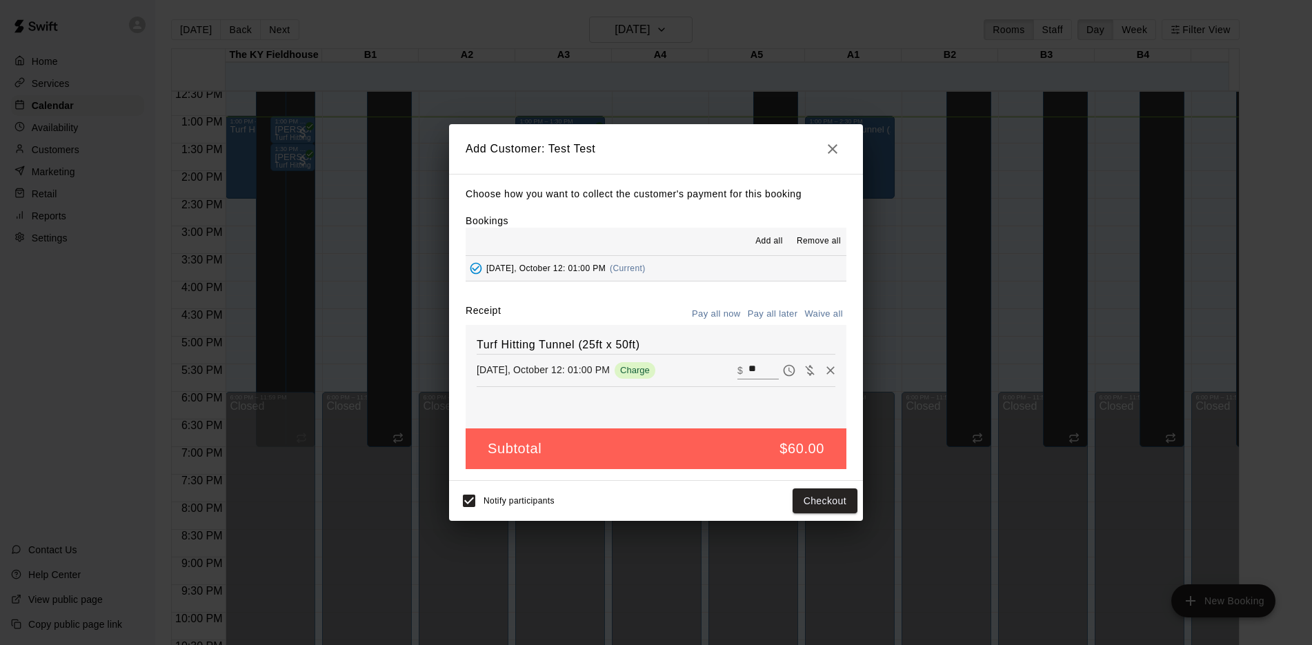
click at [831, 146] on icon "button" at bounding box center [832, 149] width 17 height 17
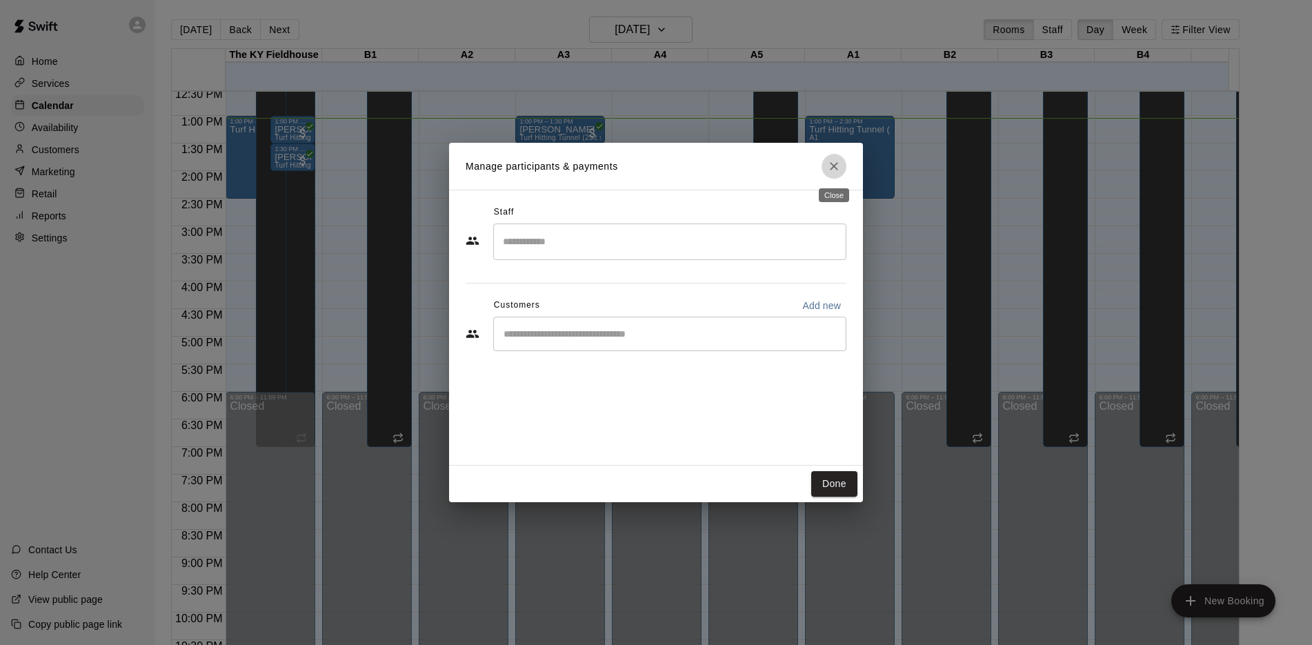
click at [837, 164] on icon "Close" at bounding box center [834, 166] width 8 height 8
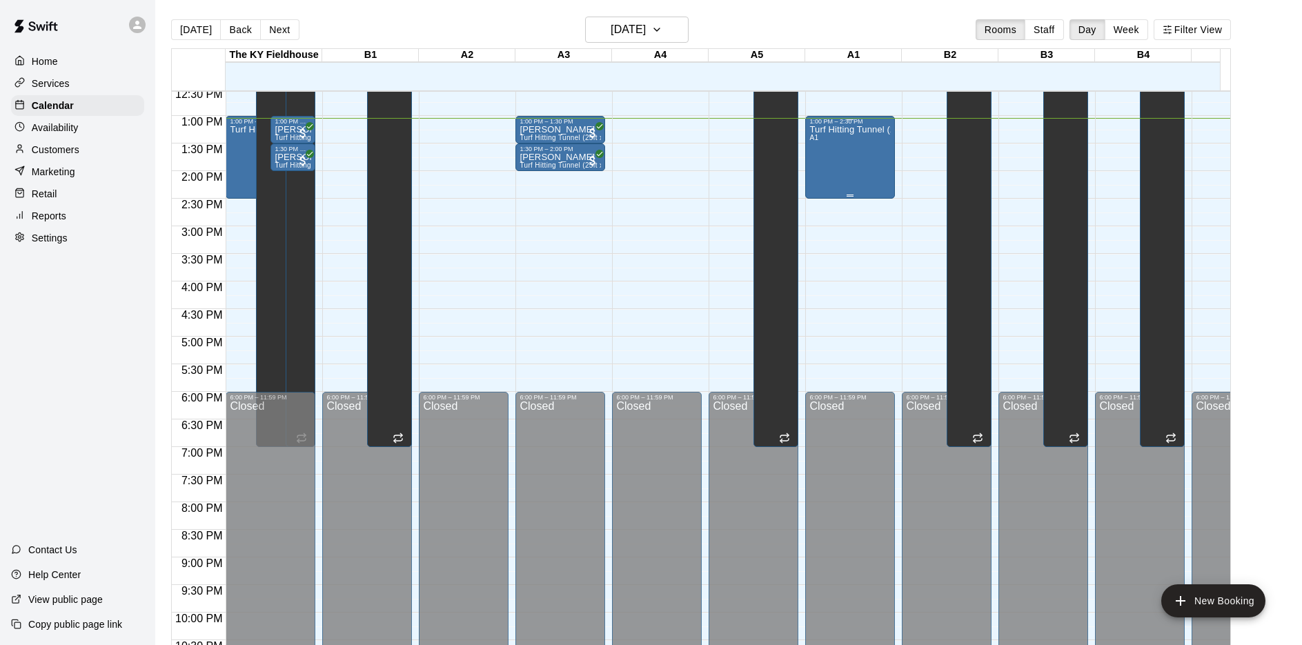
click at [848, 162] on div "Turf Hitting Tunnel (25ft x 50ft) A1" at bounding box center [849, 447] width 81 height 645
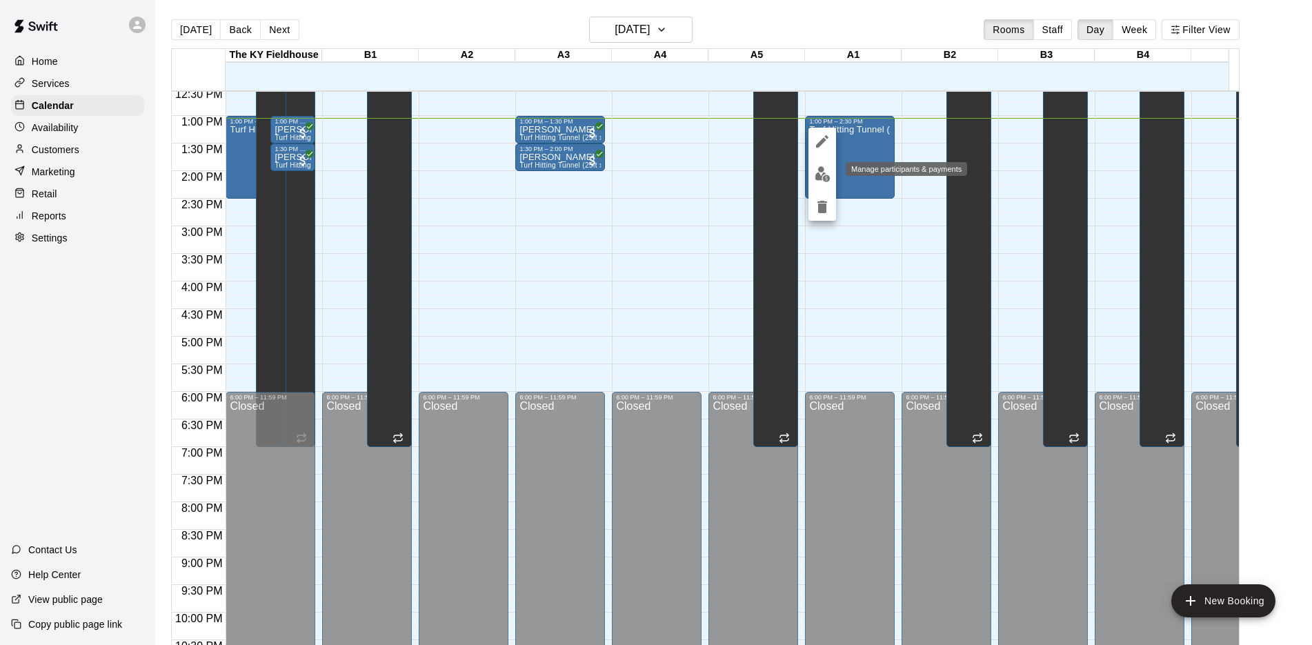
click at [818, 172] on img "edit" at bounding box center [823, 174] width 16 height 16
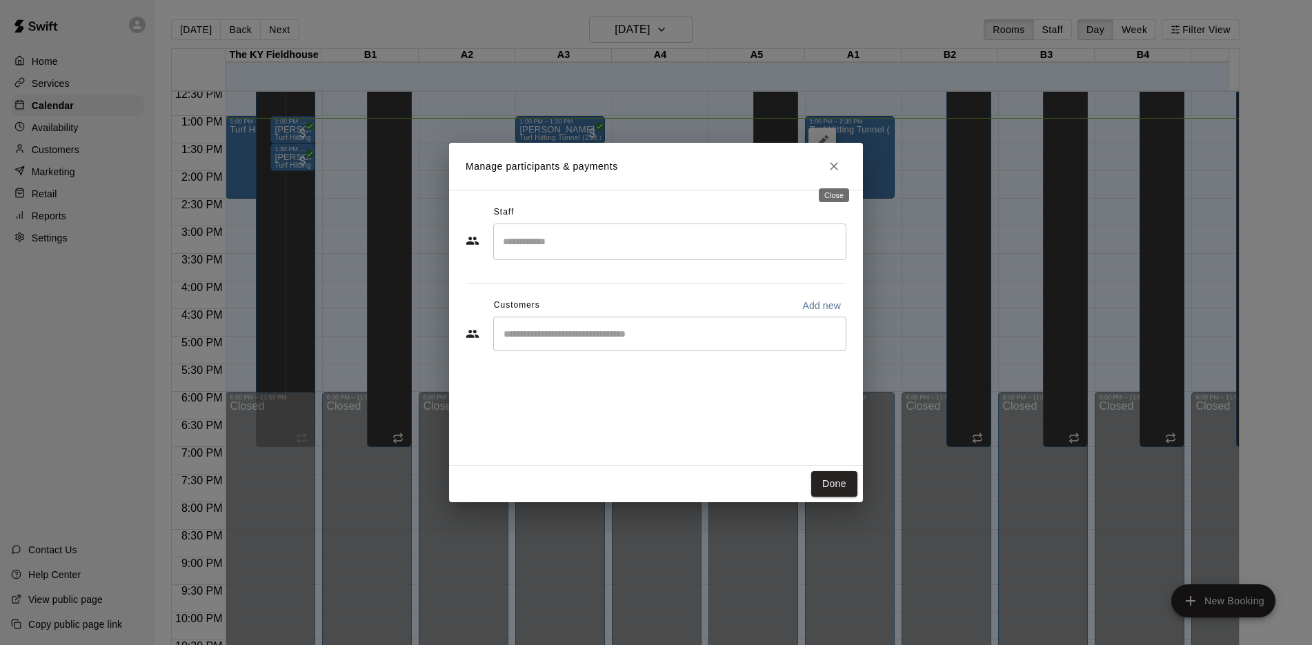
click at [835, 166] on icon "Close" at bounding box center [834, 166] width 14 height 14
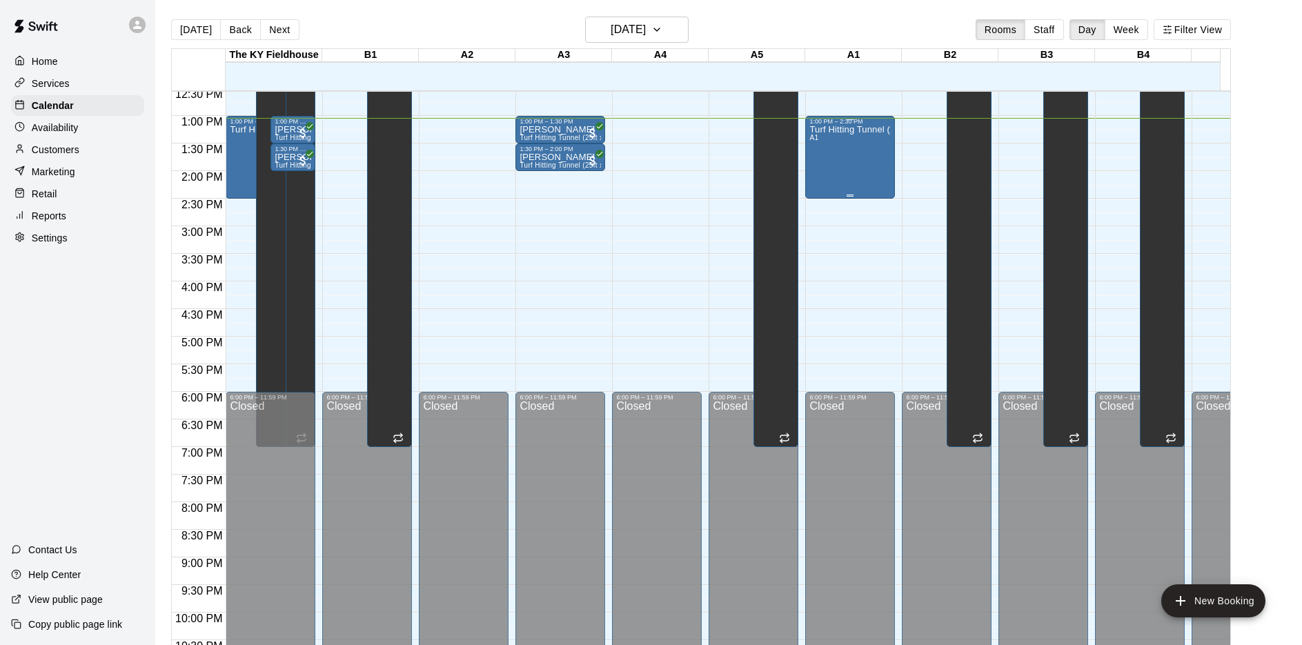
click at [825, 148] on div "Turf Hitting Tunnel (25ft x 50ft) A1" at bounding box center [849, 447] width 81 height 645
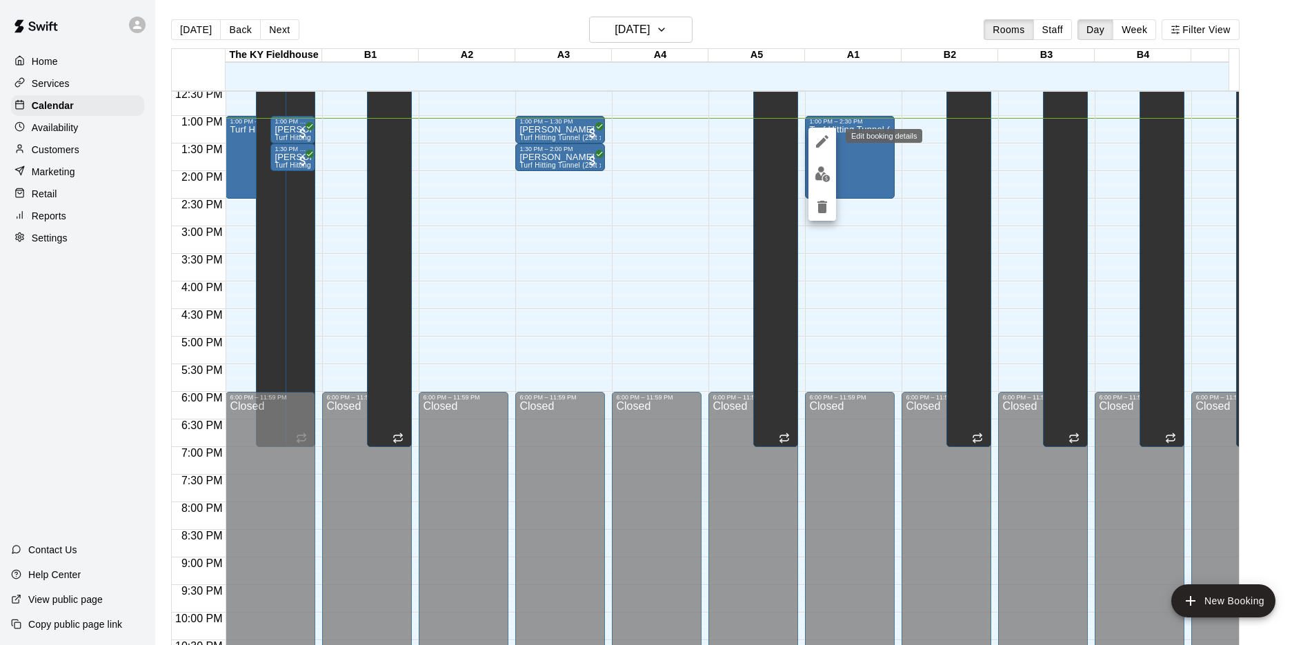
click at [819, 139] on icon "edit" at bounding box center [822, 141] width 17 height 17
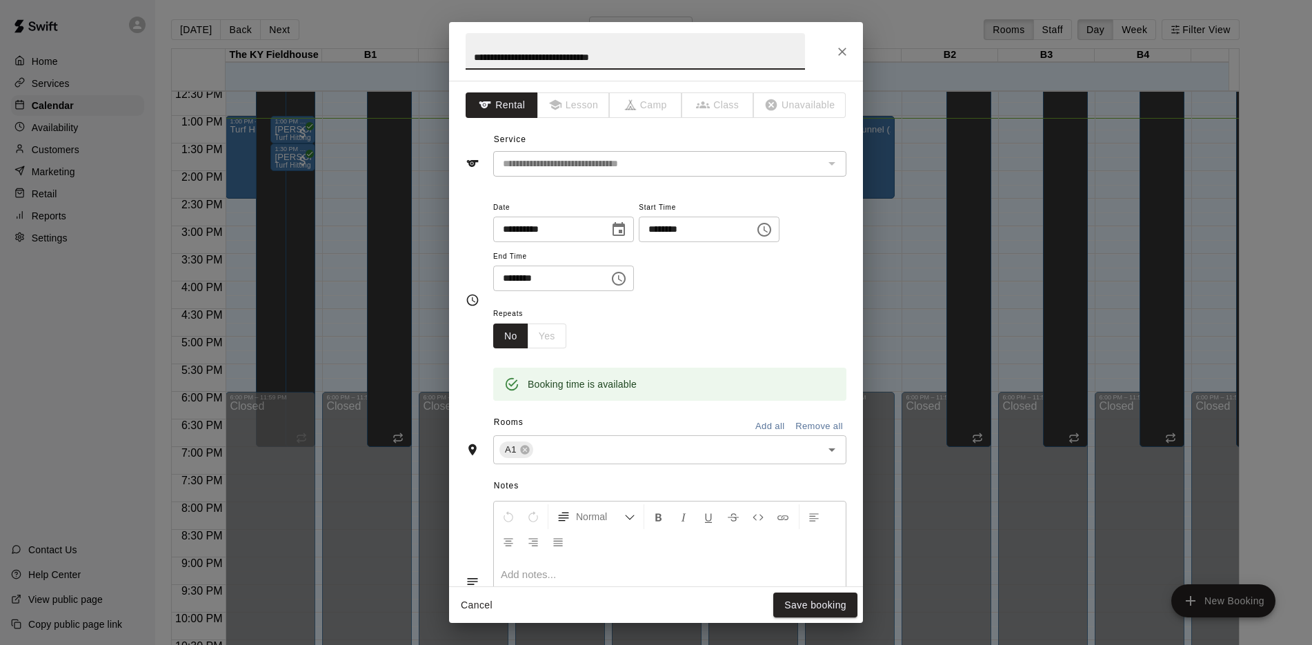
click at [627, 281] on icon "Choose time, selected time is 2:30 PM" at bounding box center [618, 278] width 17 height 17
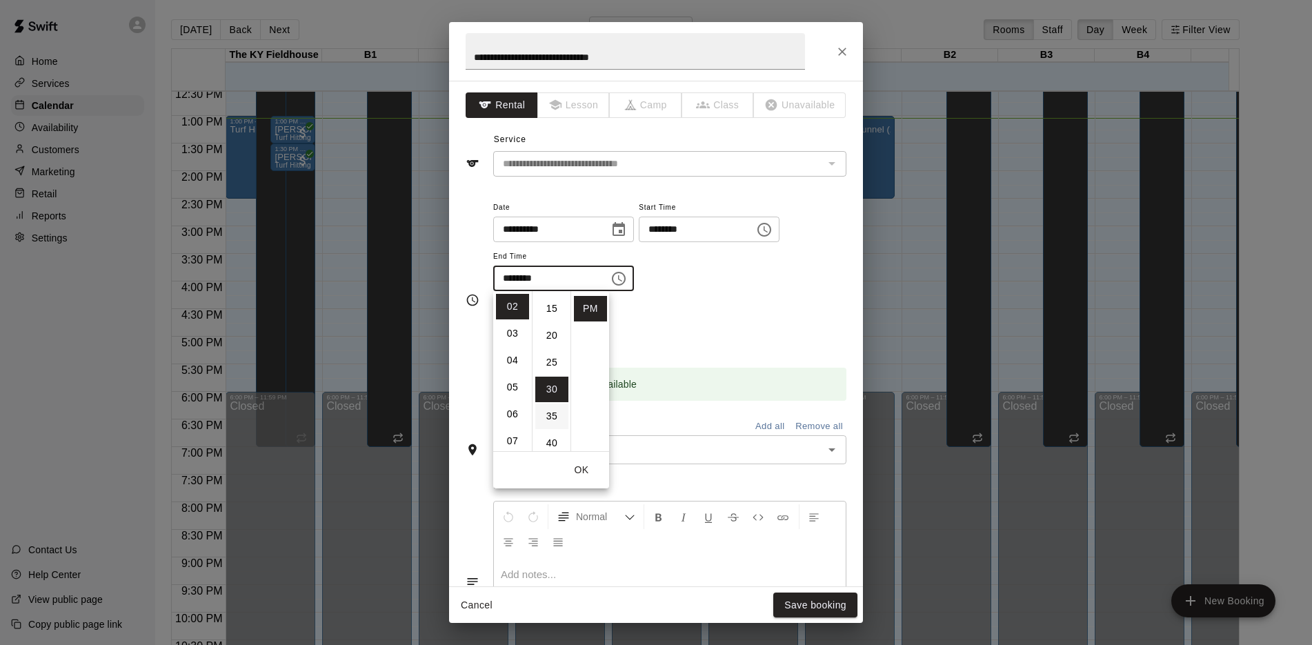
scroll to position [77, 0]
click at [544, 323] on ul "00 05 10 15 20 25 30 35 40 45 50 55" at bounding box center [551, 371] width 39 height 160
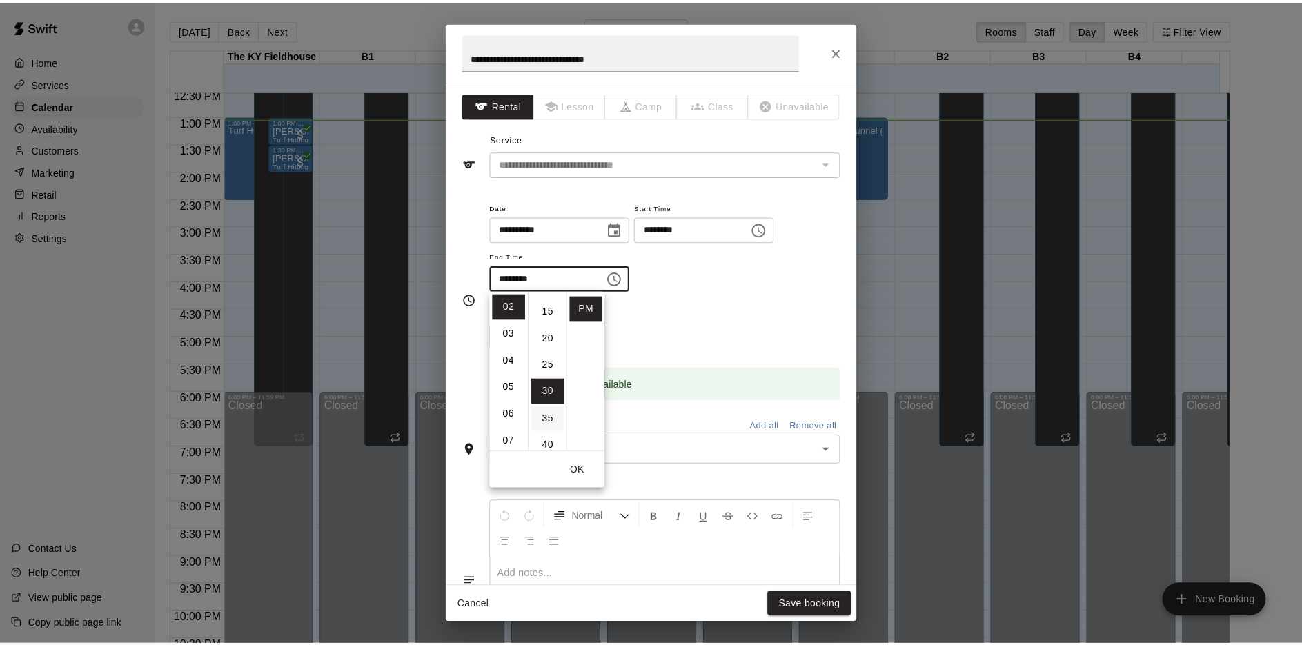
scroll to position [0, 0]
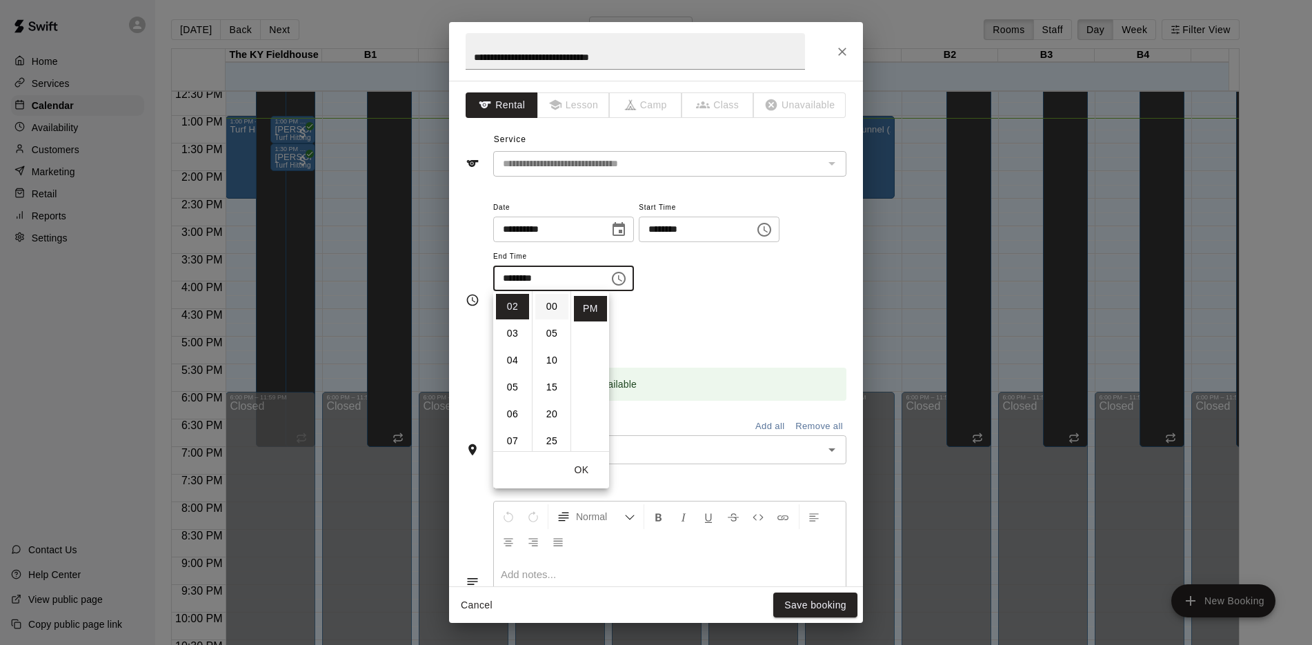
click at [544, 311] on li "00" at bounding box center [551, 307] width 33 height 26
type input "********"
click at [663, 314] on div "Repeats No Yes" at bounding box center [669, 326] width 353 height 43
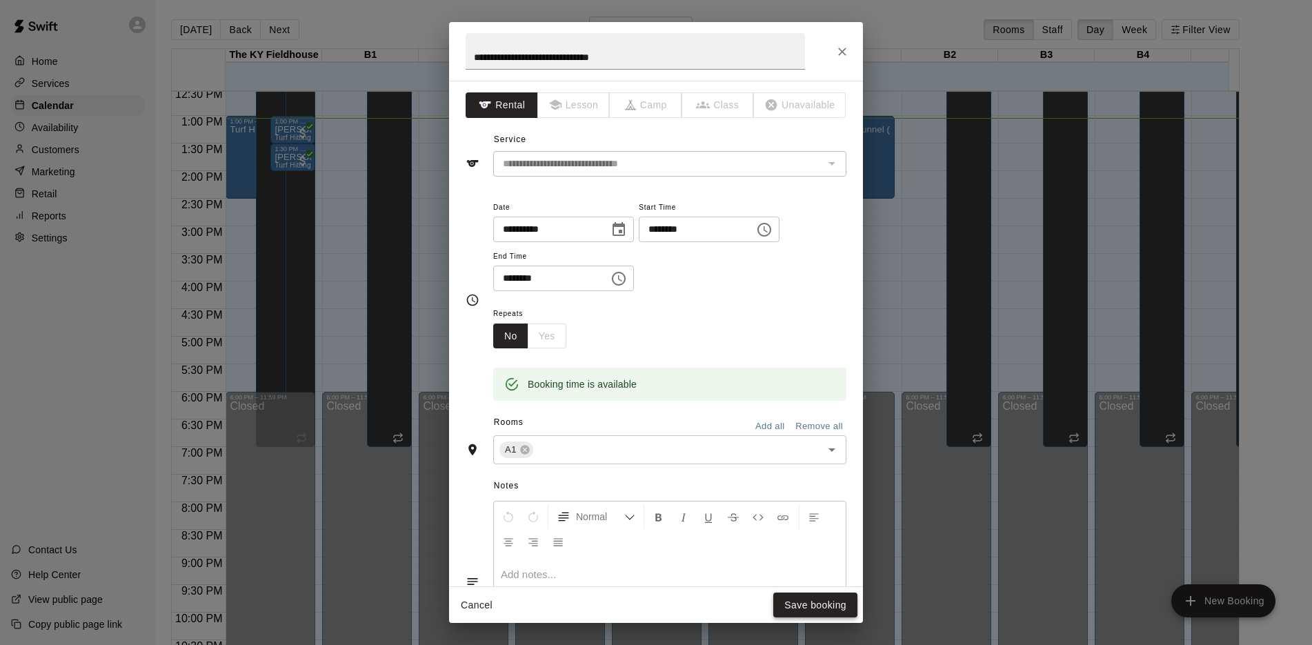
click at [828, 612] on button "Save booking" at bounding box center [815, 605] width 84 height 26
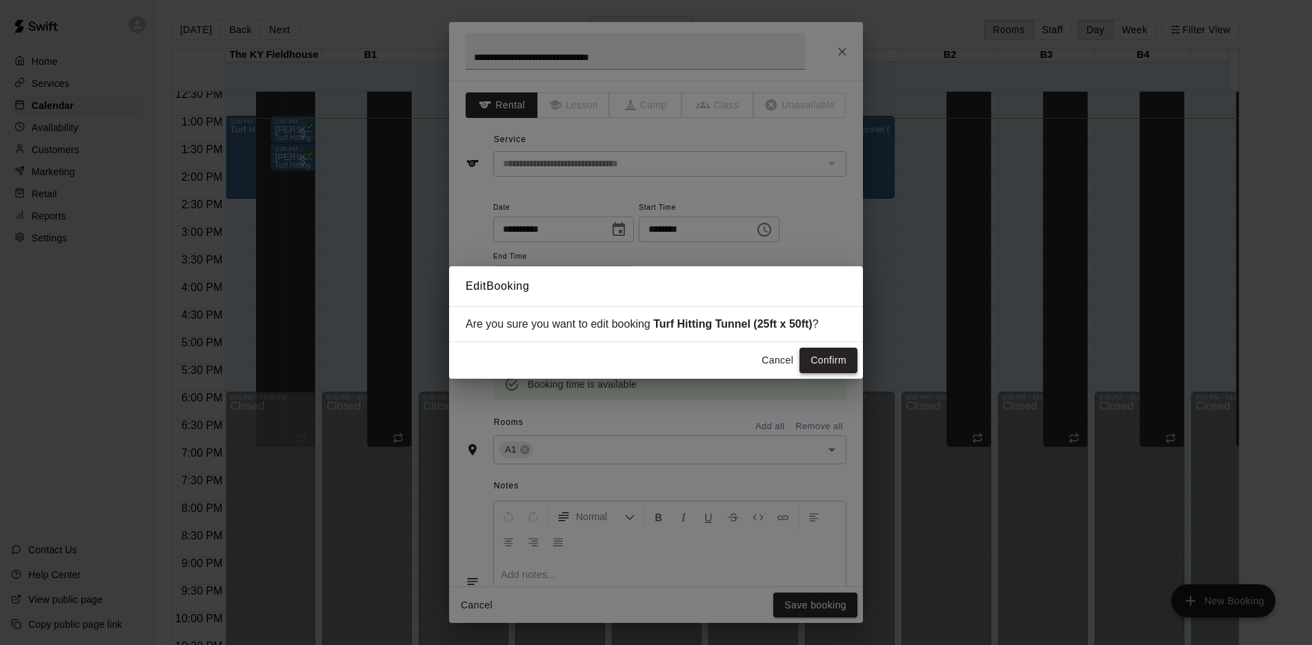
click at [821, 366] on button "Confirm" at bounding box center [828, 361] width 58 height 26
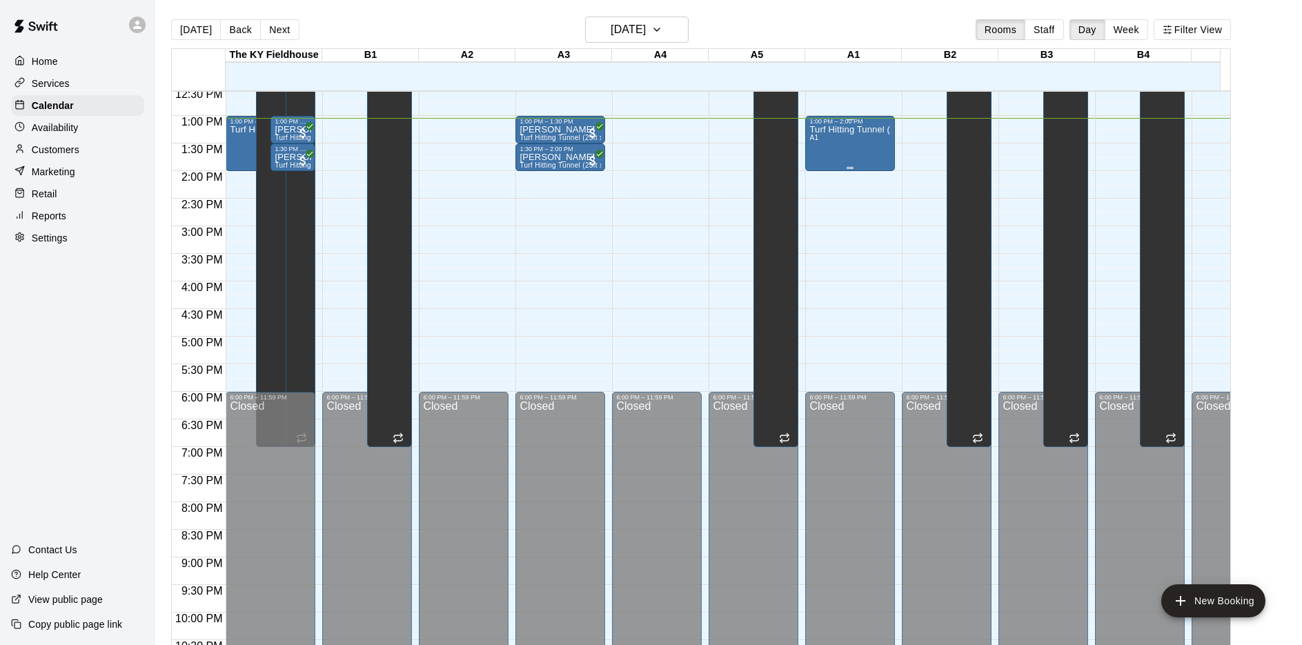
click at [856, 163] on div "Turf Hitting Tunnel (25ft x 50ft) A1" at bounding box center [849, 447] width 81 height 645
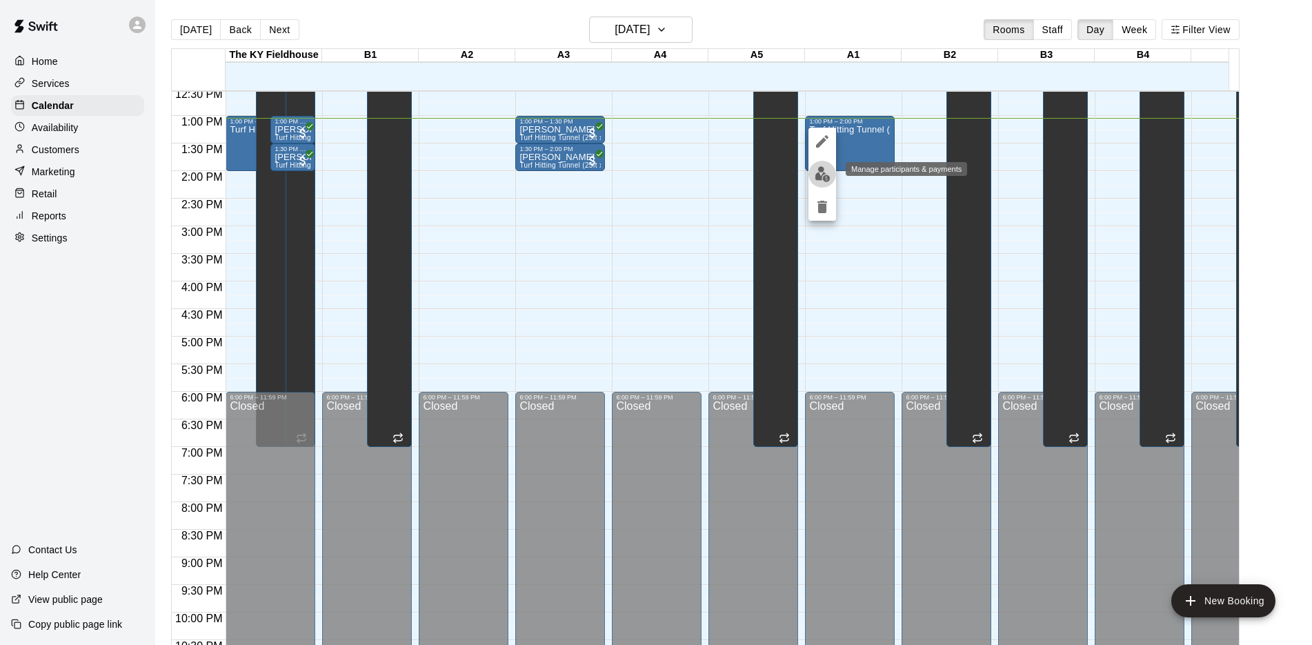
click at [819, 175] on img "edit" at bounding box center [823, 174] width 16 height 16
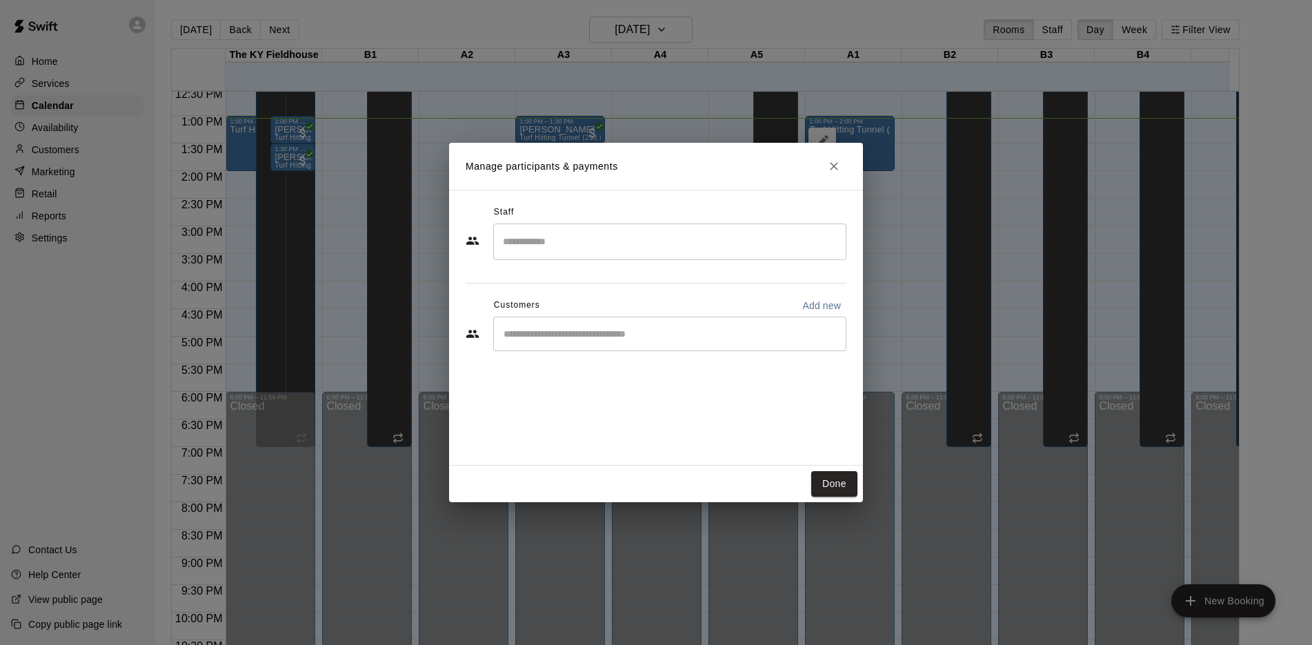
click at [614, 324] on div "​" at bounding box center [669, 334] width 353 height 34
type input "****"
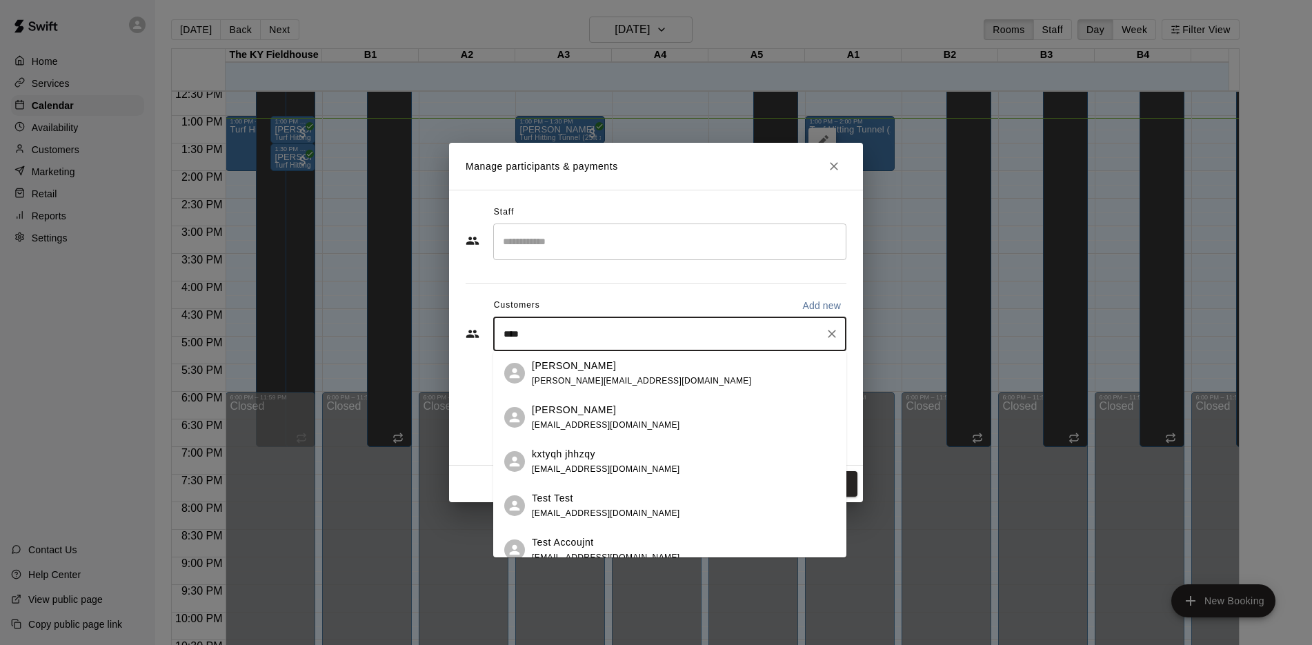
click at [593, 503] on div "Test Test" at bounding box center [606, 498] width 148 height 14
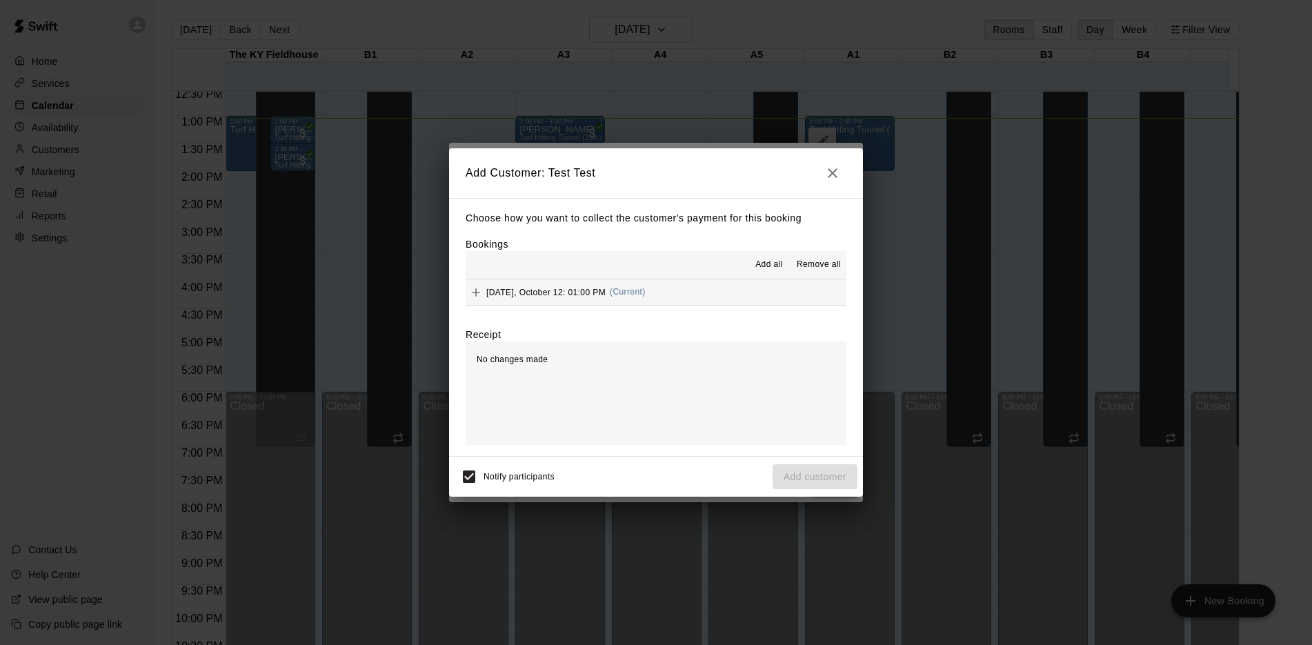
click at [715, 287] on button "[DATE], October 12: 01:00 PM (Current)" at bounding box center [656, 292] width 381 height 26
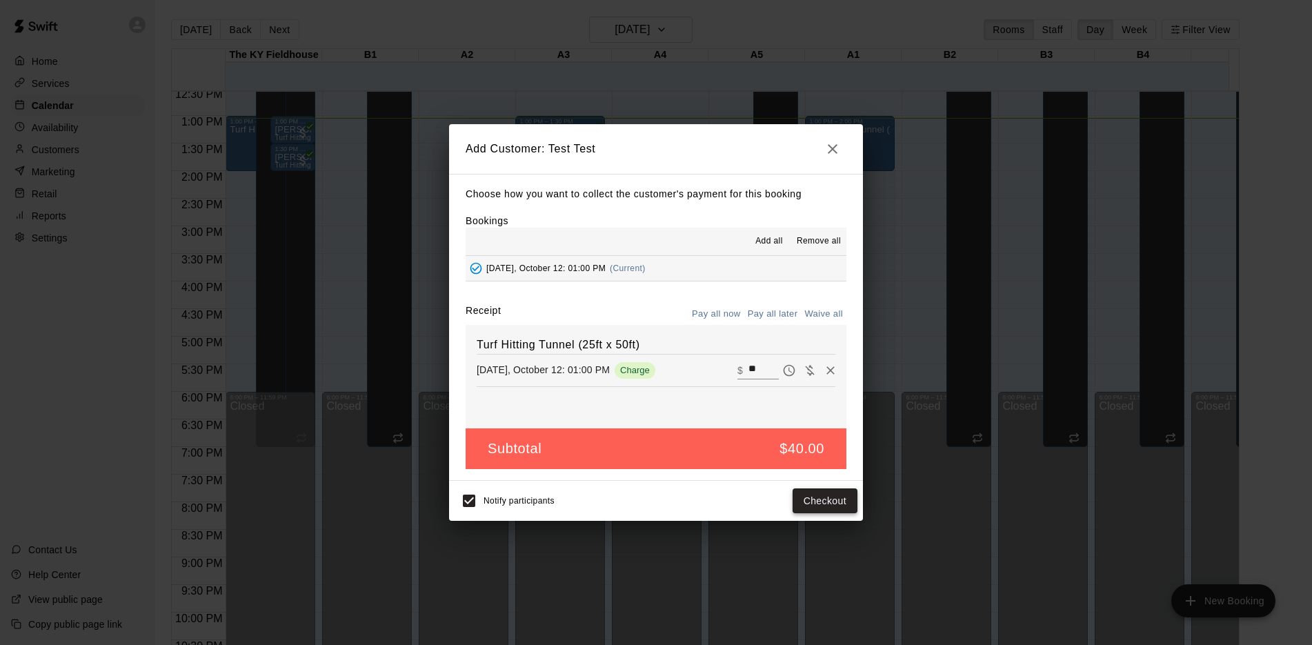
click at [812, 499] on button "Checkout" at bounding box center [824, 501] width 65 height 26
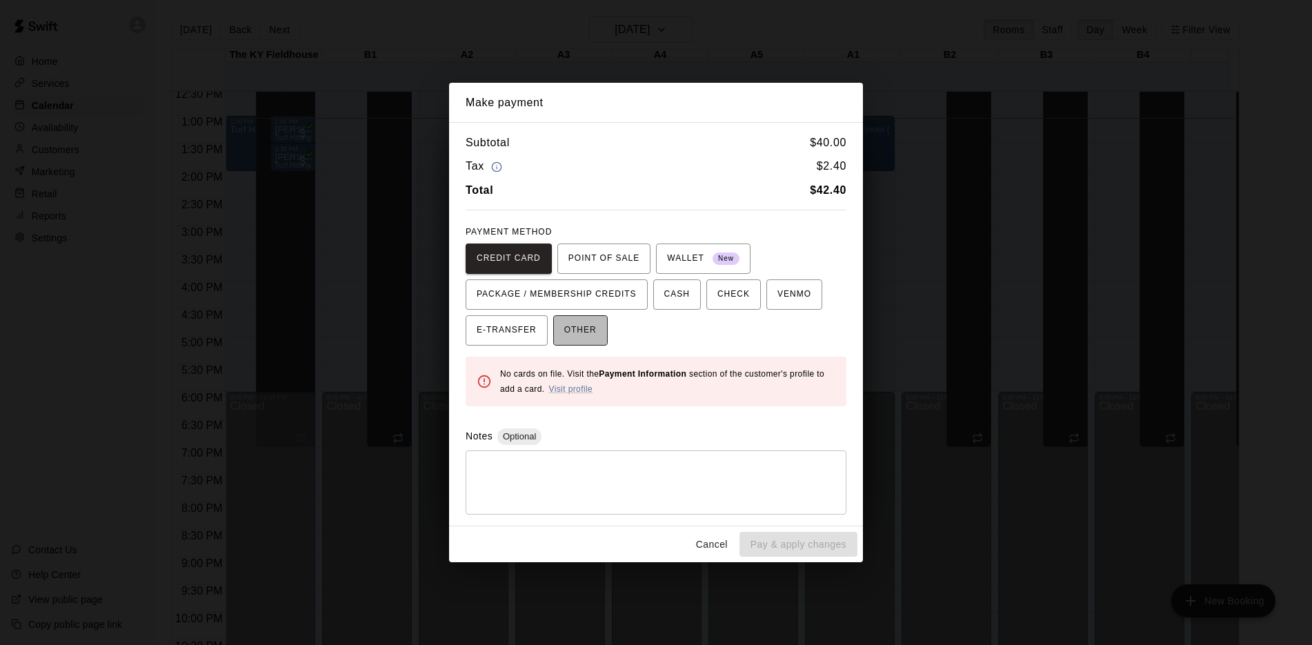
click at [590, 328] on span "OTHER" at bounding box center [580, 330] width 32 height 22
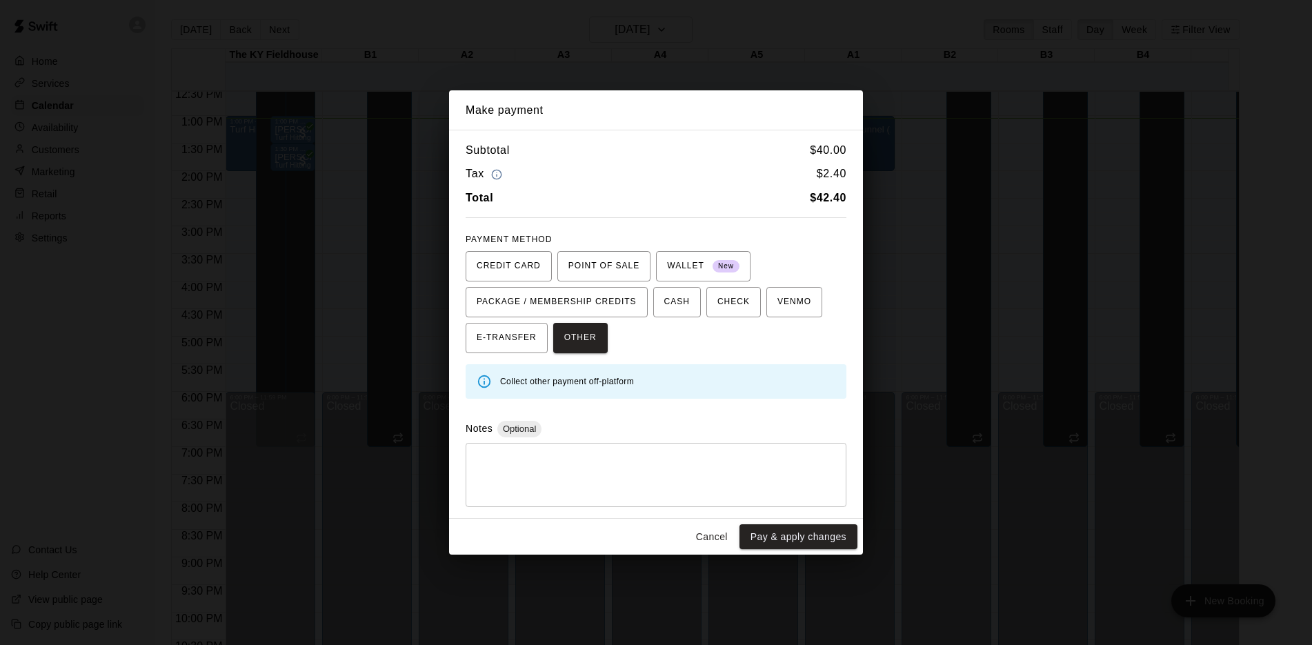
click at [574, 465] on textarea at bounding box center [655, 474] width 361 height 41
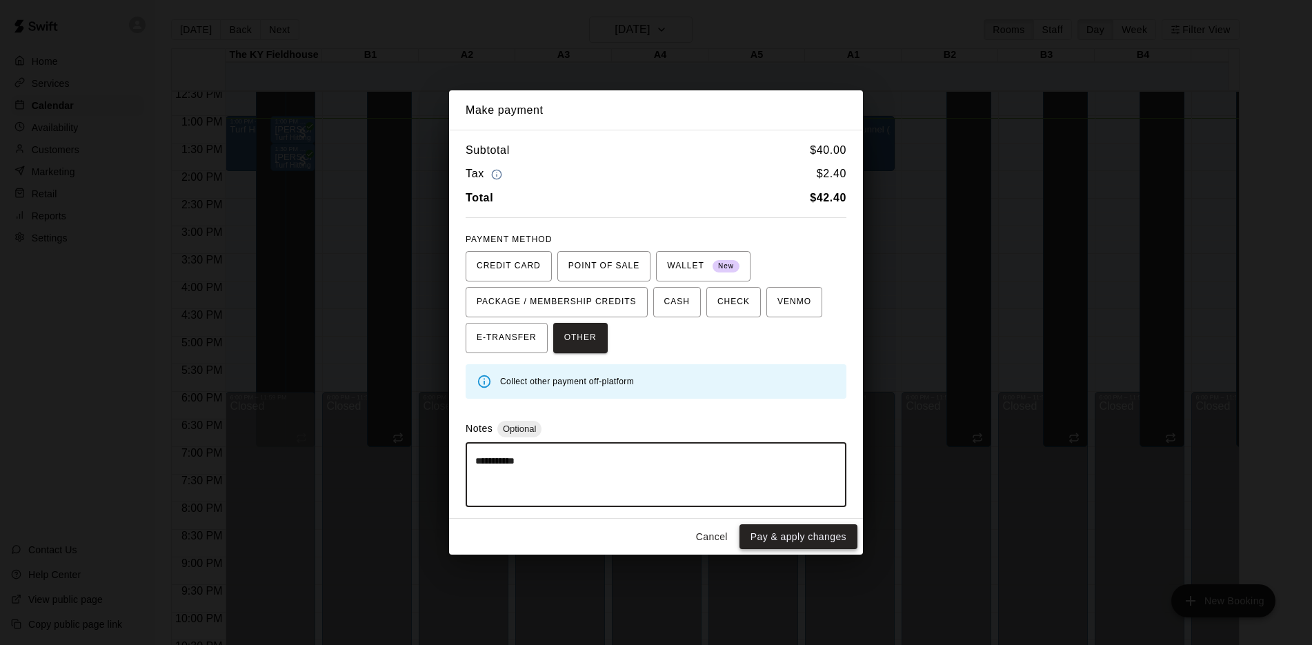
type textarea "**********"
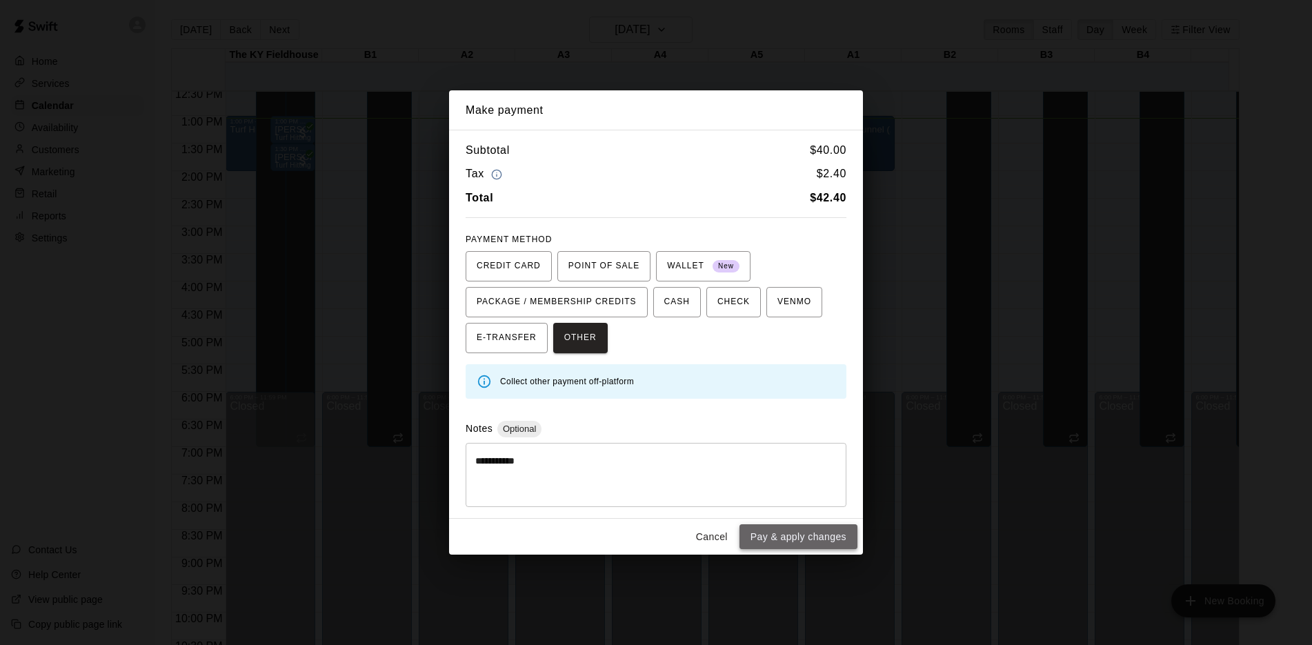
click at [812, 530] on button "Pay & apply changes" at bounding box center [798, 537] width 118 height 26
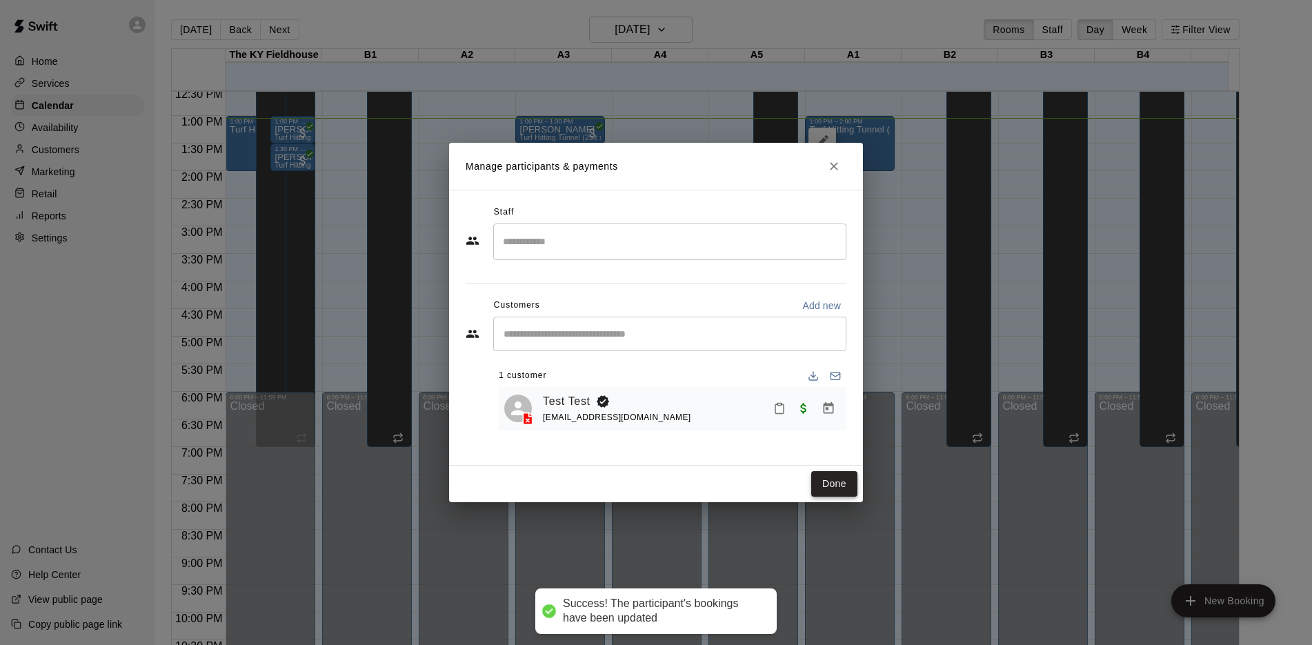
click at [831, 491] on button "Done" at bounding box center [834, 484] width 46 height 26
